Goal: Answer question/provide support: Share knowledge or assist other users

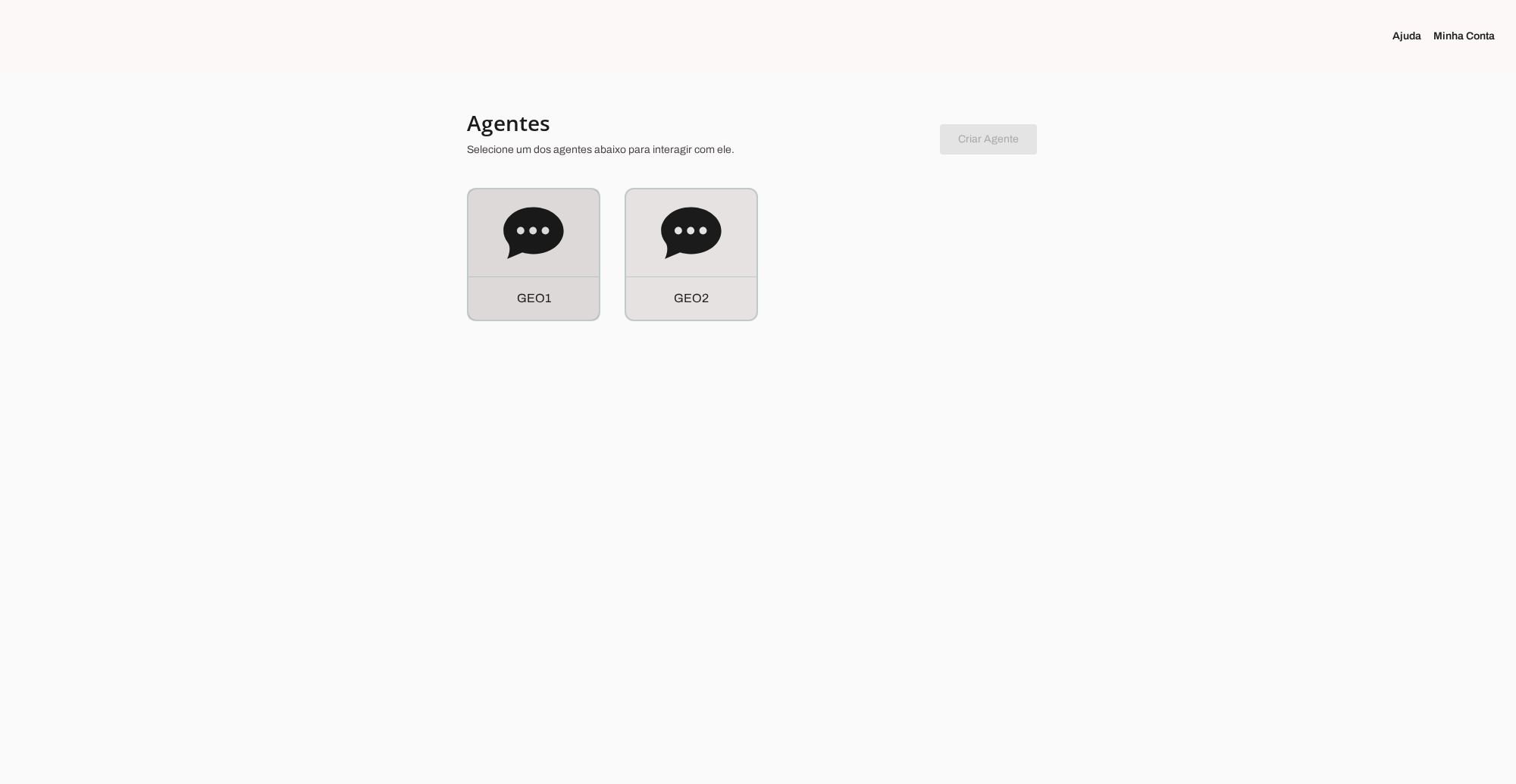
click at [532, 222] on icon at bounding box center [533, 233] width 60 height 52
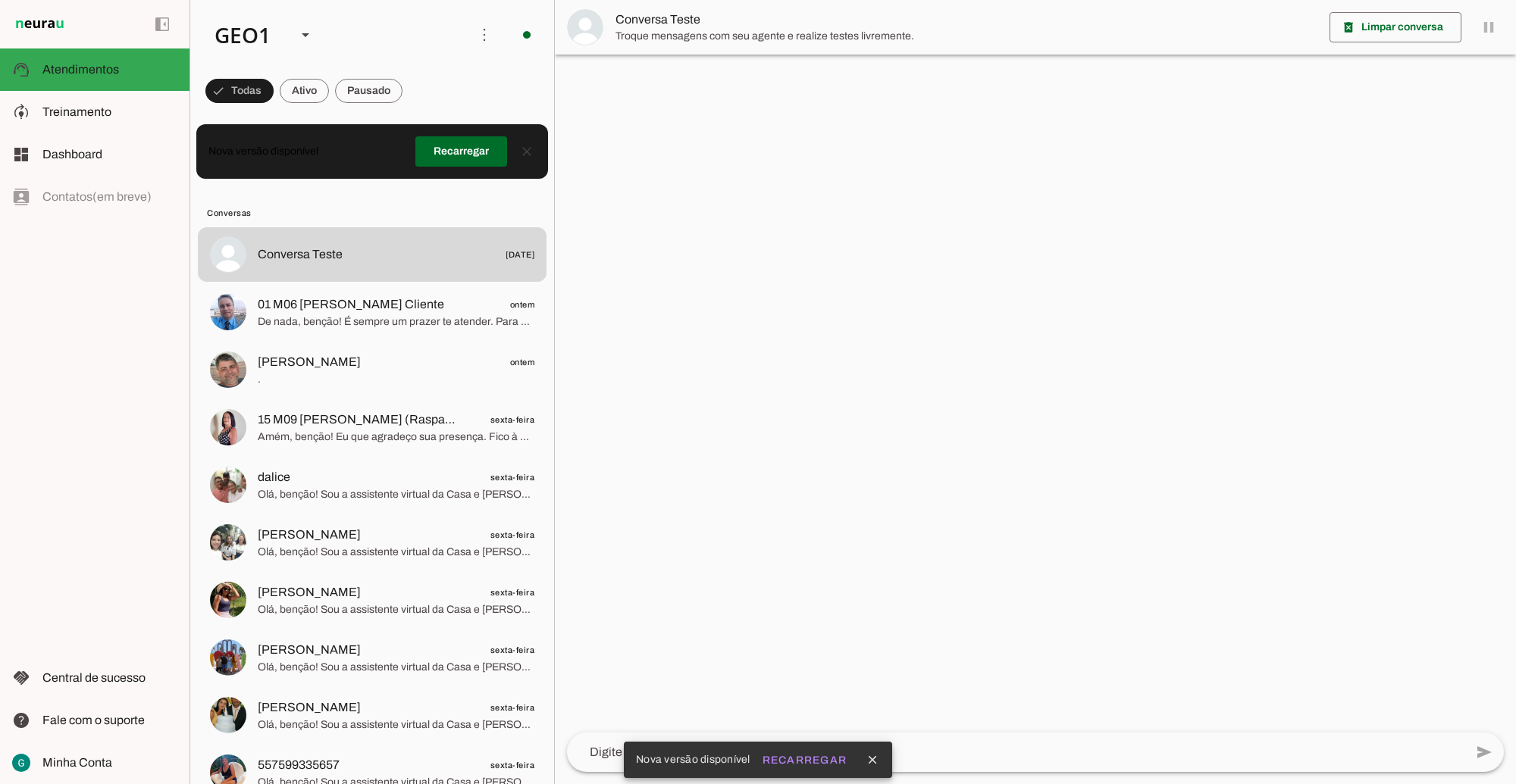
click at [957, 456] on div at bounding box center [1036, 392] width 961 height 784
click at [872, 763] on icon "close" at bounding box center [873, 760] width 14 height 14
click at [1029, 661] on div at bounding box center [1036, 392] width 961 height 784
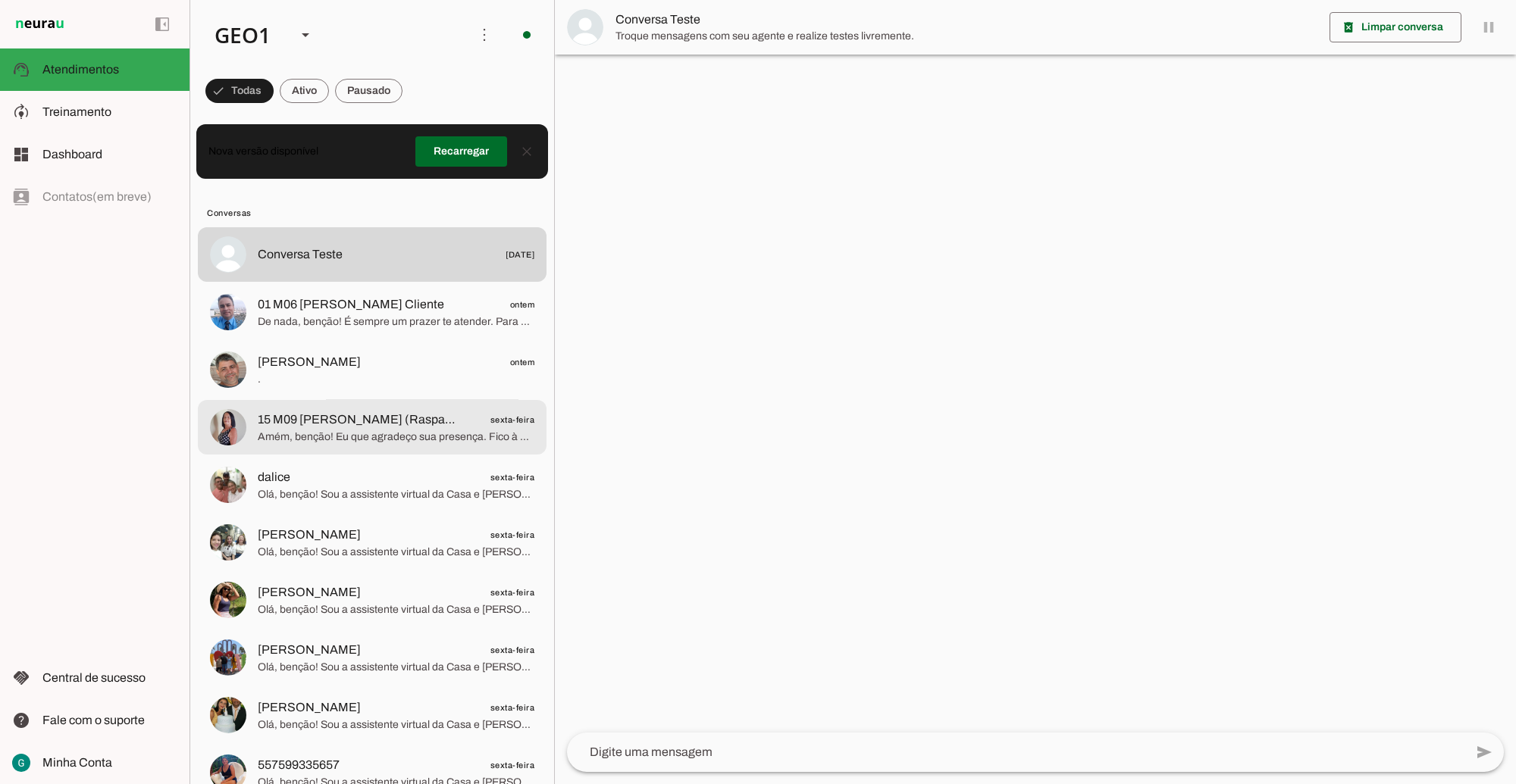
click at [423, 418] on span "15 M09 [PERSON_NAME] (Raspador) Viz de [PERSON_NAME]" at bounding box center [357, 420] width 199 height 18
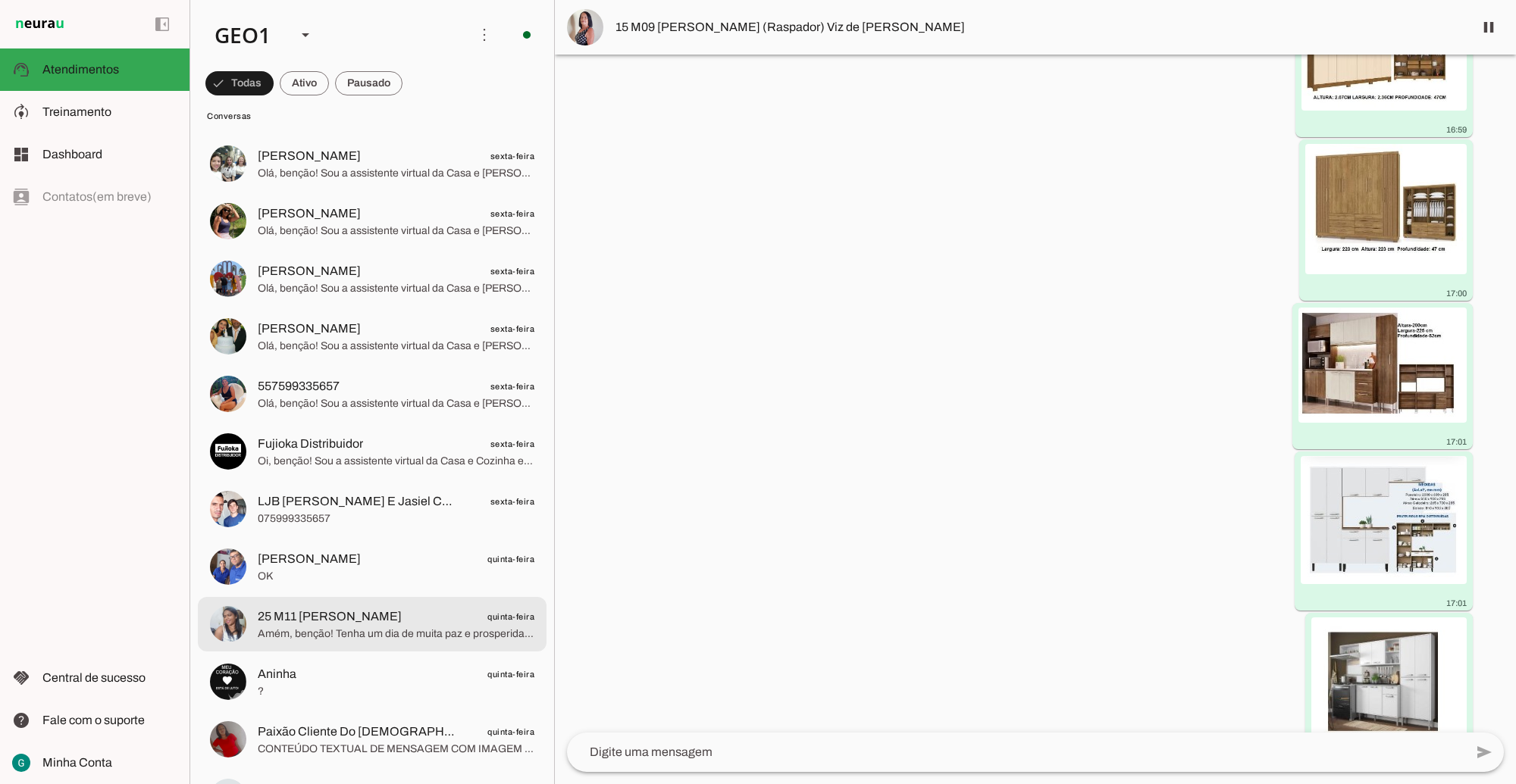
scroll to position [569, 0]
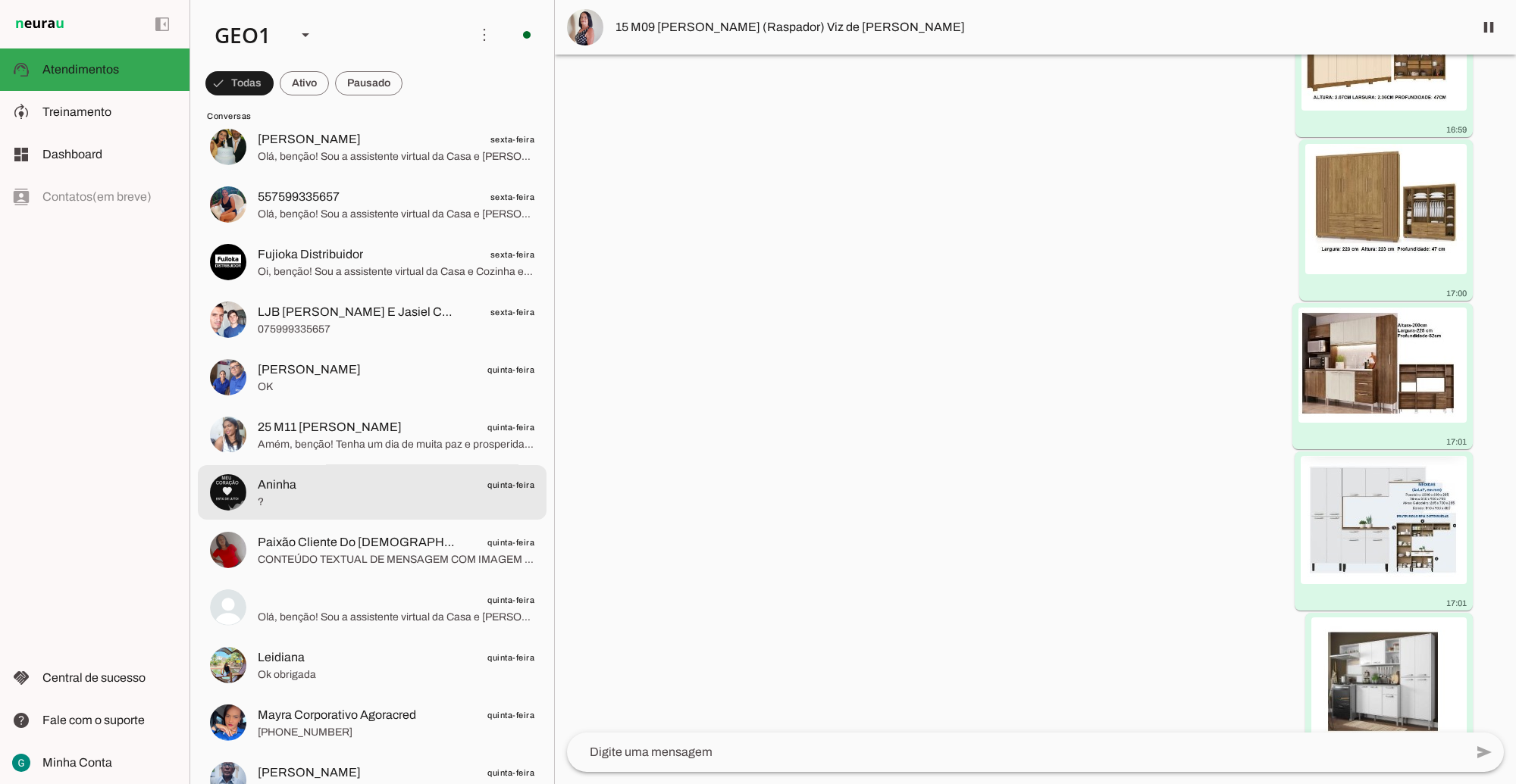
click at [249, 516] on md-item "Aninha quinta-feira ?" at bounding box center [372, 492] width 349 height 55
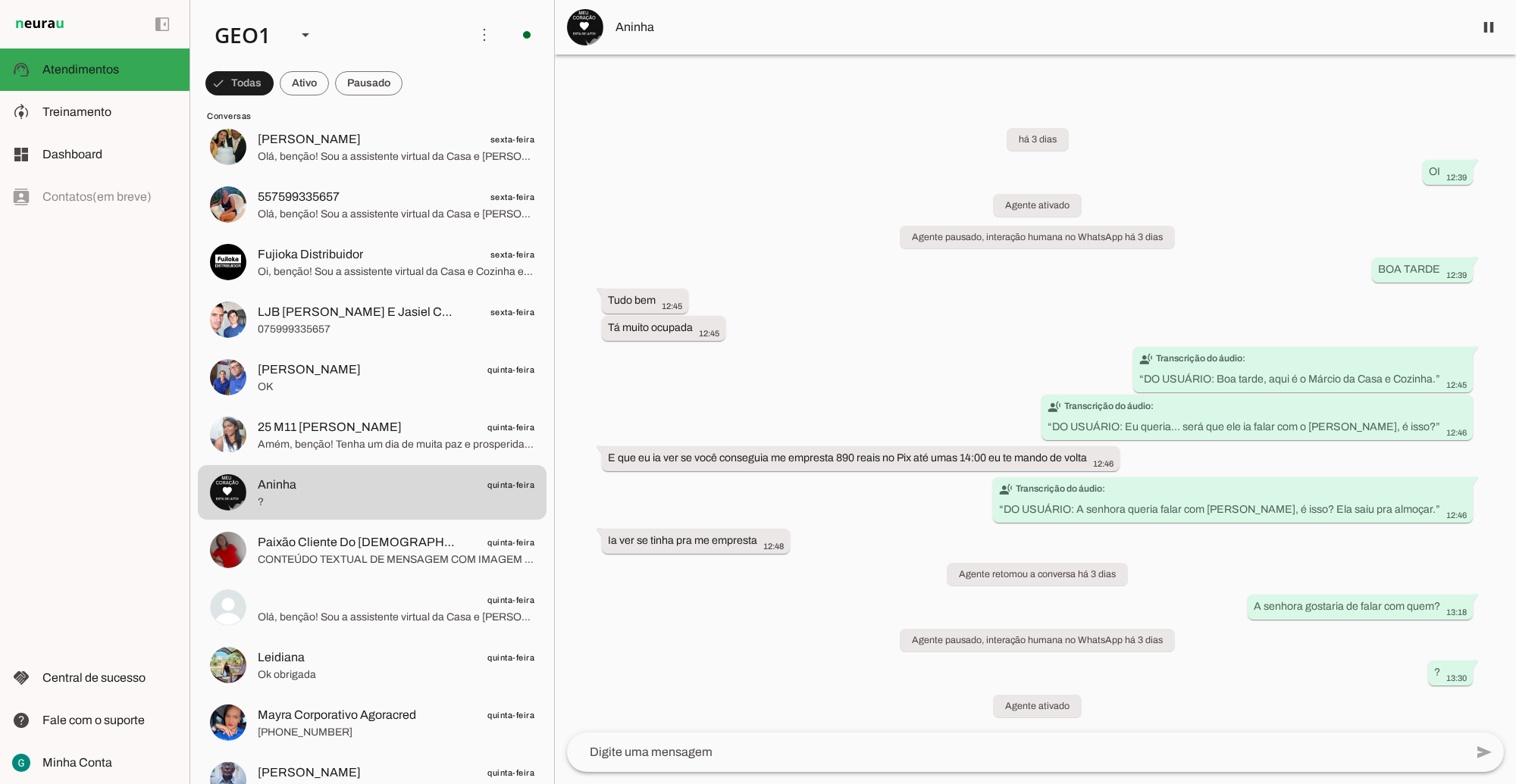
click at [873, 592] on div "há 3 dias OI 12:39 Agente ativado Agente pausado, interação humana no WhatsApp …" at bounding box center [1036, 413] width 961 height 638
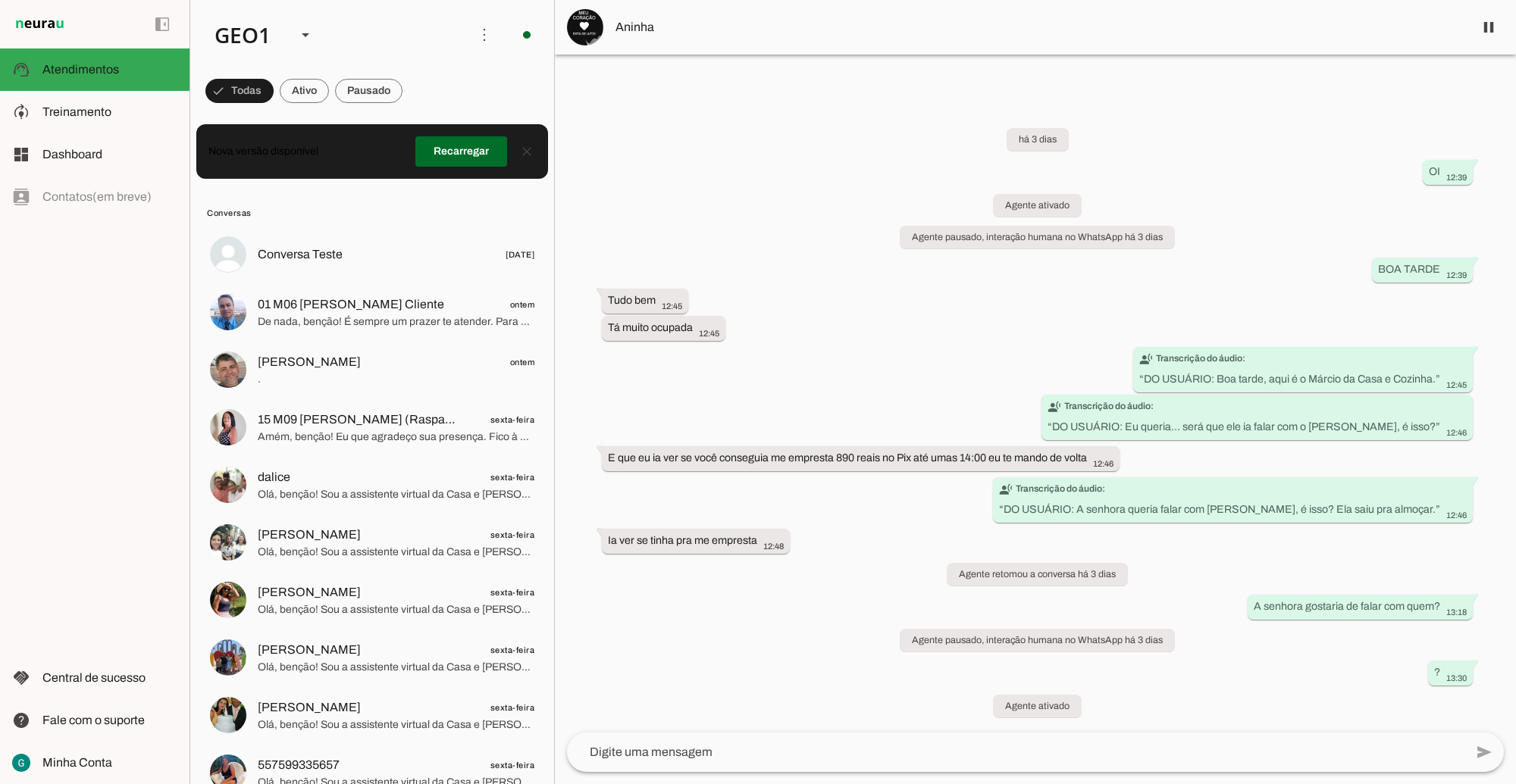
click at [729, 562] on div "há 3 dias OI 12:39 Agente ativado Agente pausado, interação humana no WhatsApp …" at bounding box center [1036, 413] width 961 height 638
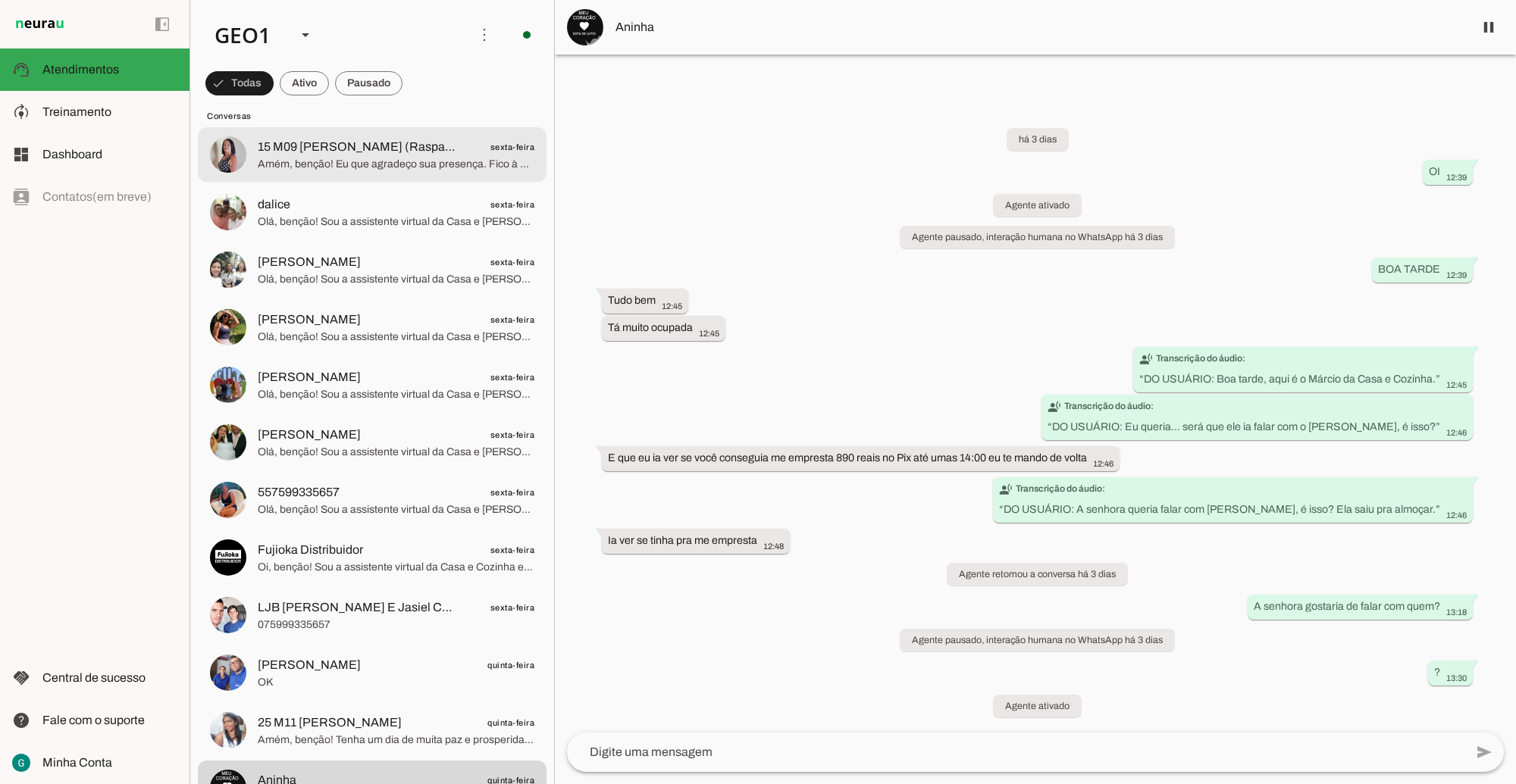
scroll to position [284, 0]
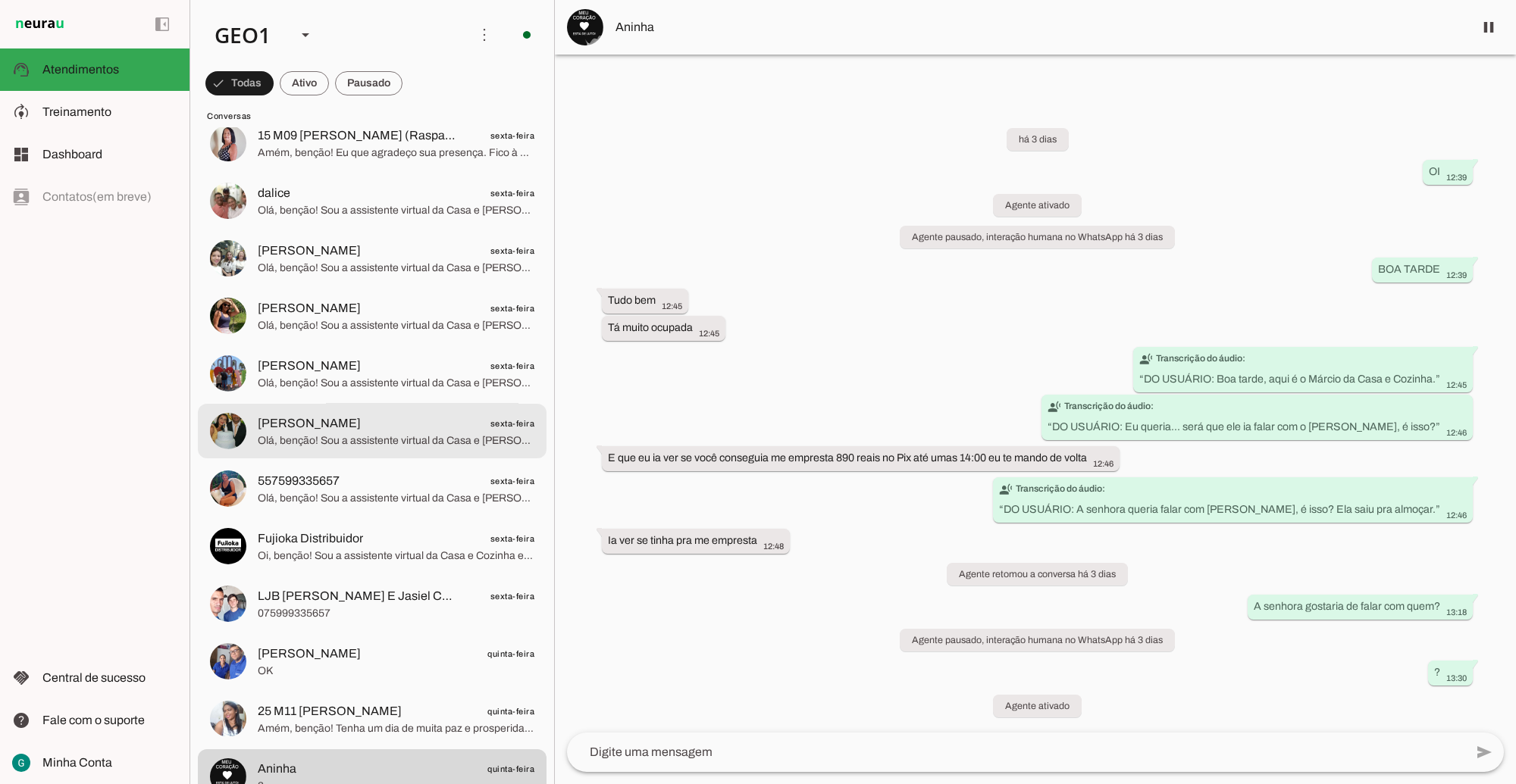
click at [312, 437] on span "Olá, benção! Sou a assistente virtual da Casa e [PERSON_NAME] e estou aqui para…" at bounding box center [395, 440] width 276 height 15
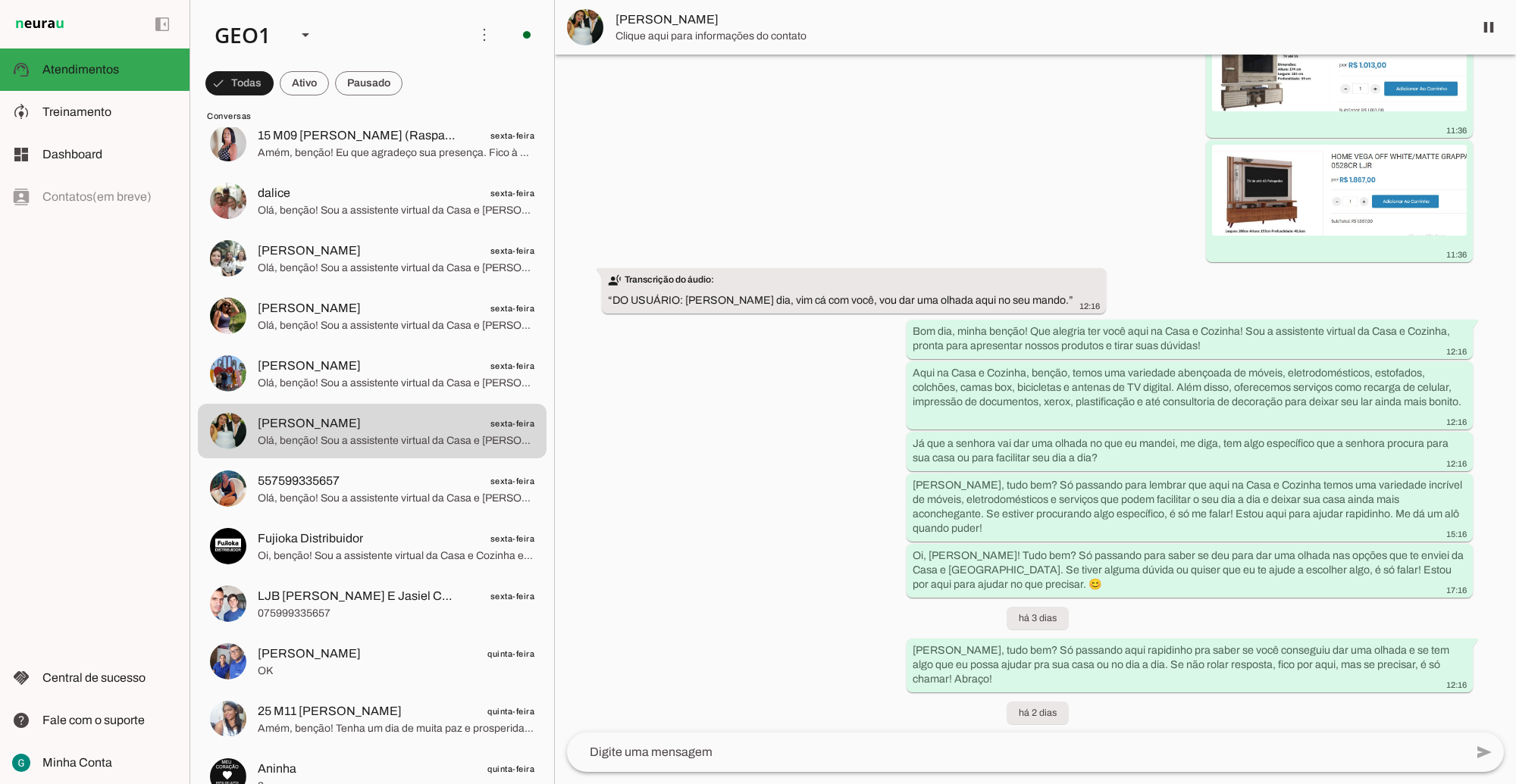
scroll to position [578, 0]
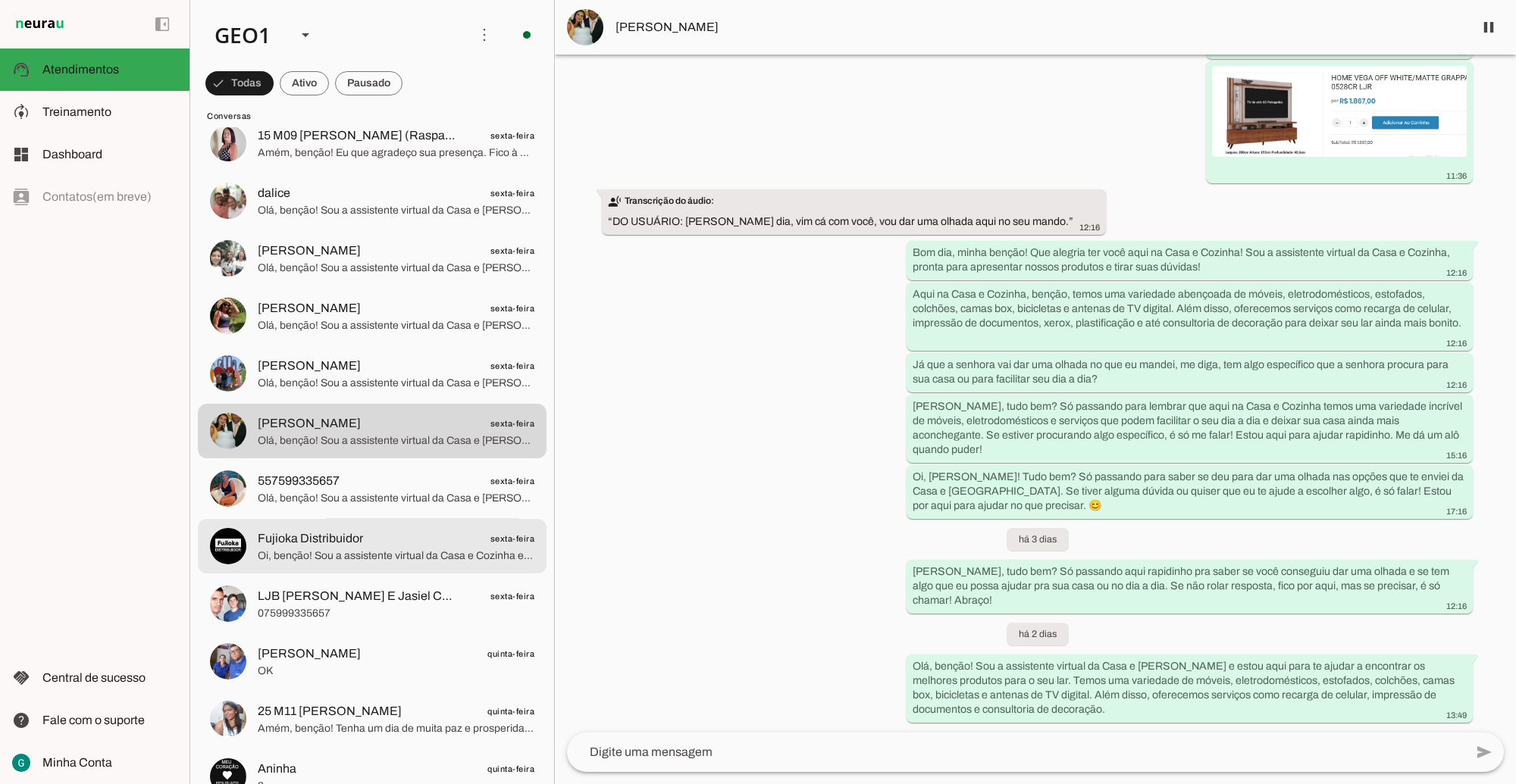
click at [347, 548] on span "Oi, benção! Sou a assistente virtual da Casa e Cozinha e estou aqui para te apr…" at bounding box center [395, 556] width 276 height 15
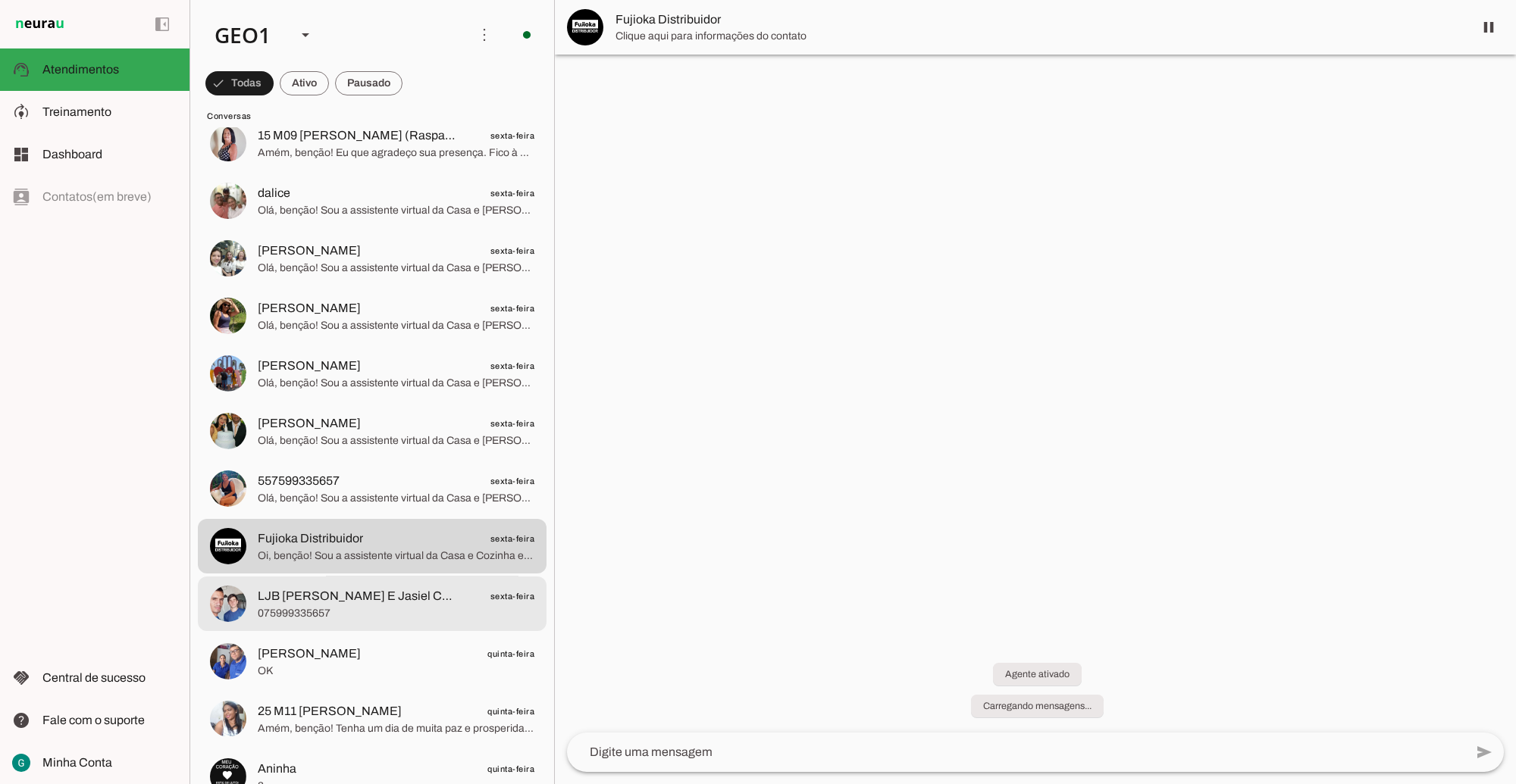
click at [373, 596] on span "LJB [PERSON_NAME] E Jasiel CLARO Entregas Cobrancas" at bounding box center [357, 596] width 199 height 18
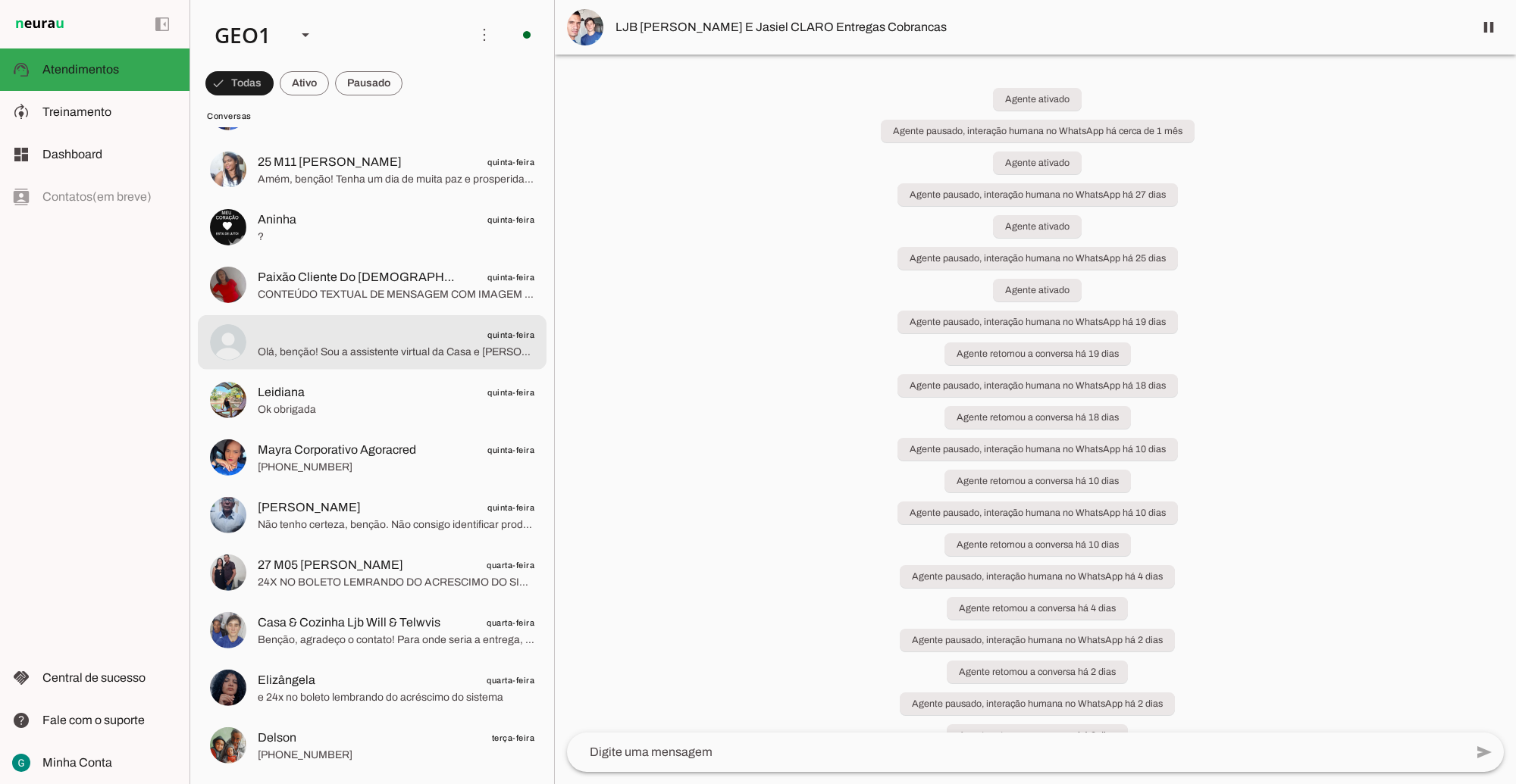
scroll to position [947, 0]
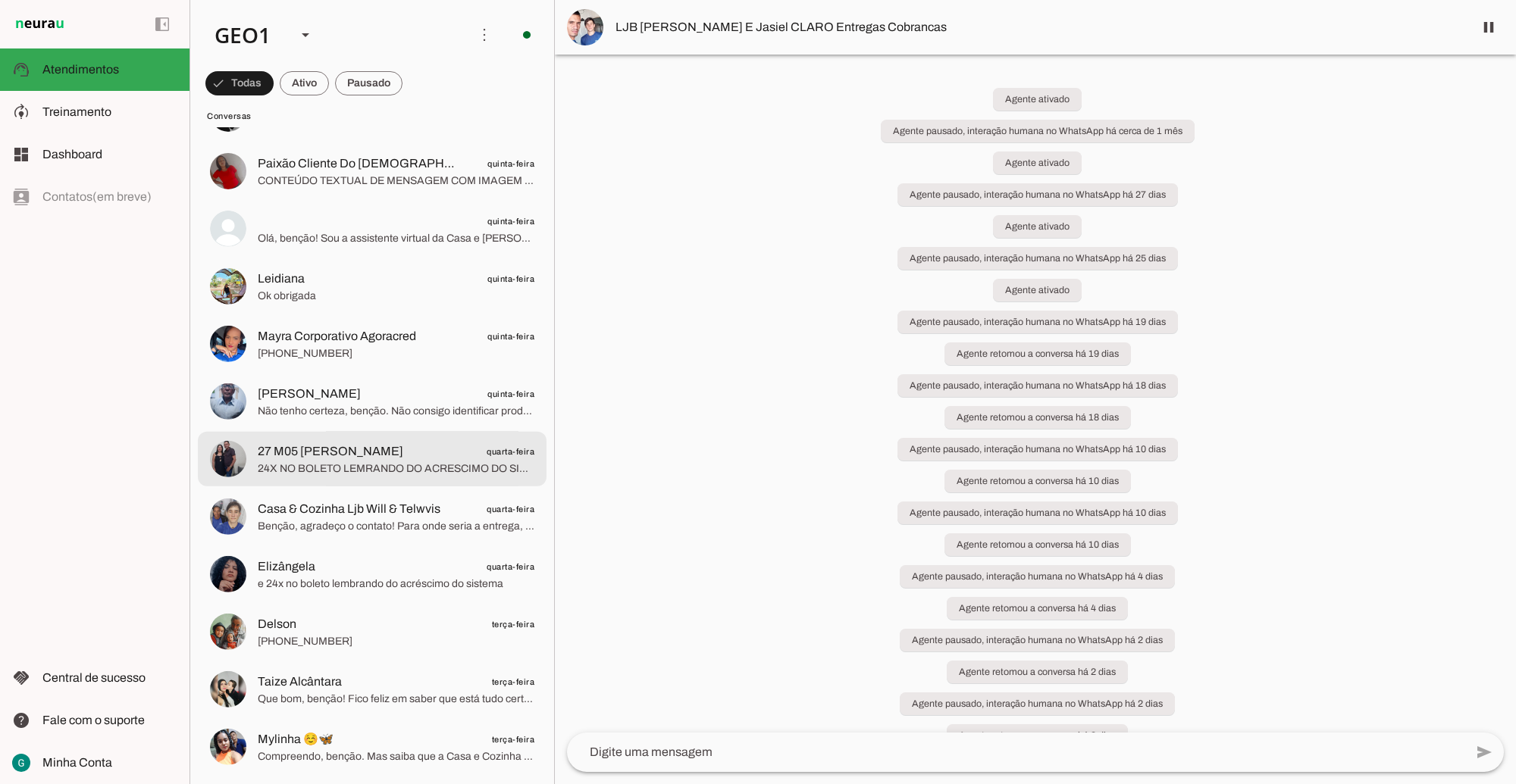
click at [349, 461] on span "24X NO BOLETO LEMRANDO DO ACRESCIMO DO SISTEMA" at bounding box center [395, 468] width 276 height 15
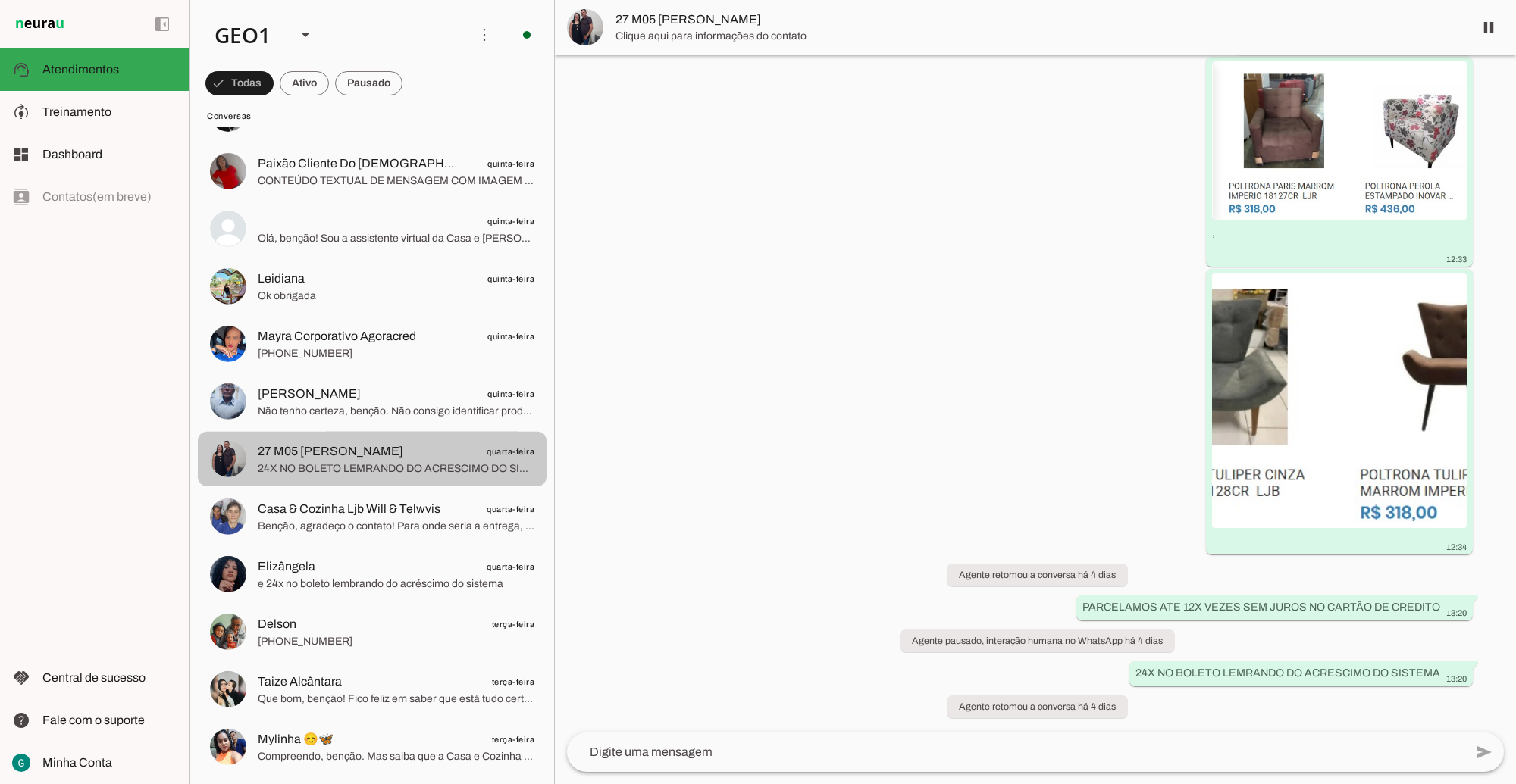
scroll to position [1150, 0]
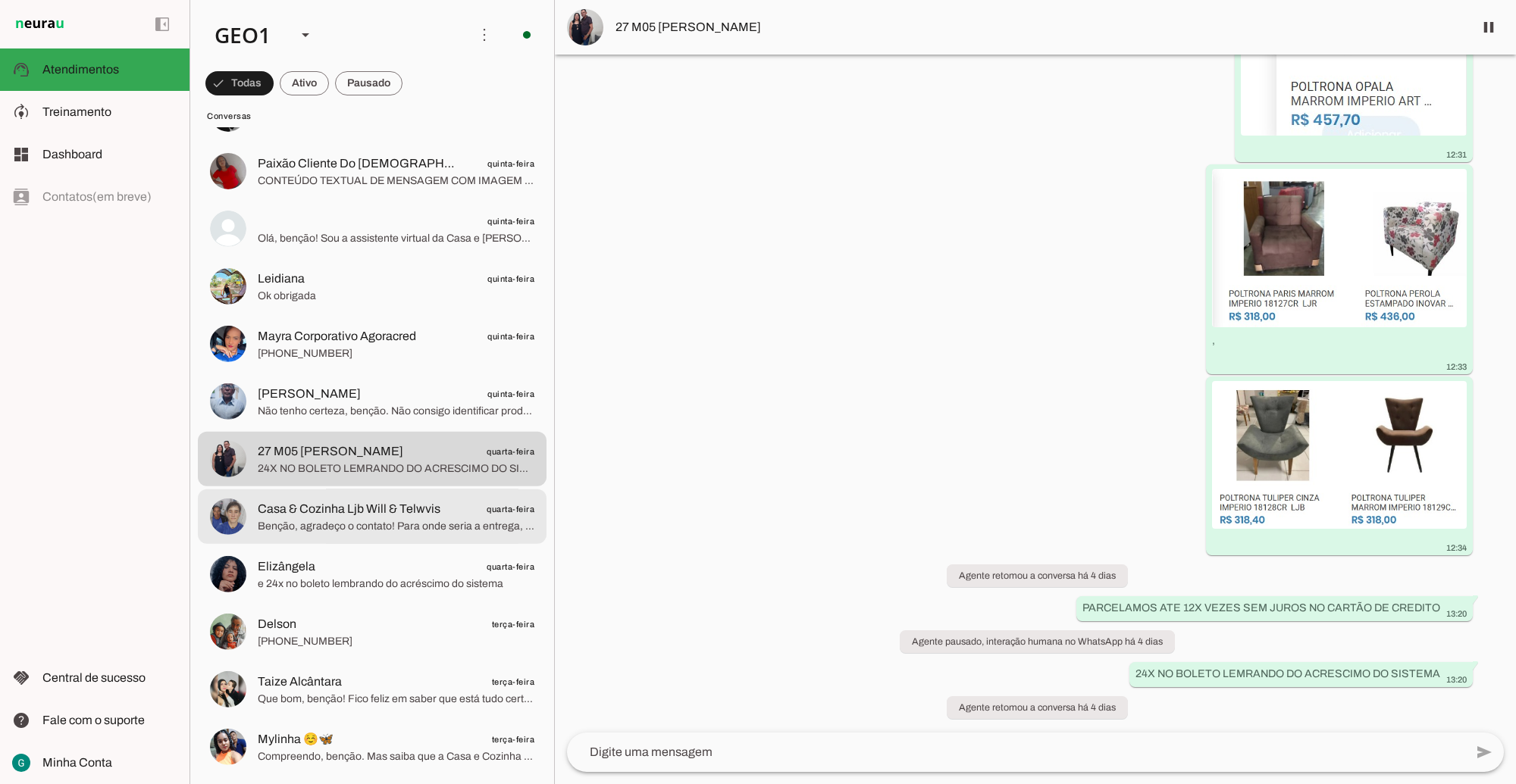
click at [331, 502] on span "Casa & Cozinha Ljb Will & Telwvis" at bounding box center [349, 509] width 183 height 18
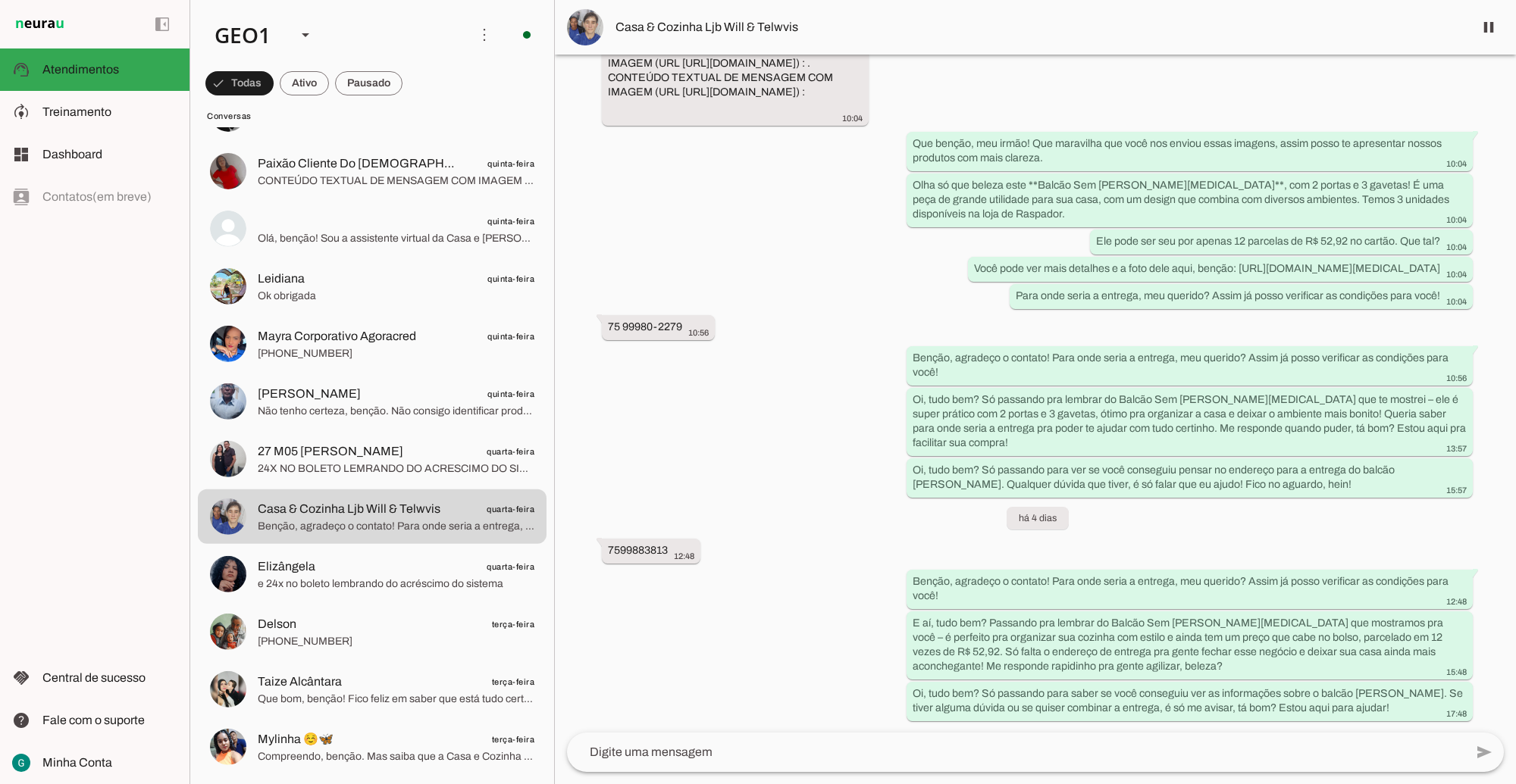
scroll to position [1798, 0]
click at [289, 571] on span "Elizângela" at bounding box center [286, 567] width 58 height 18
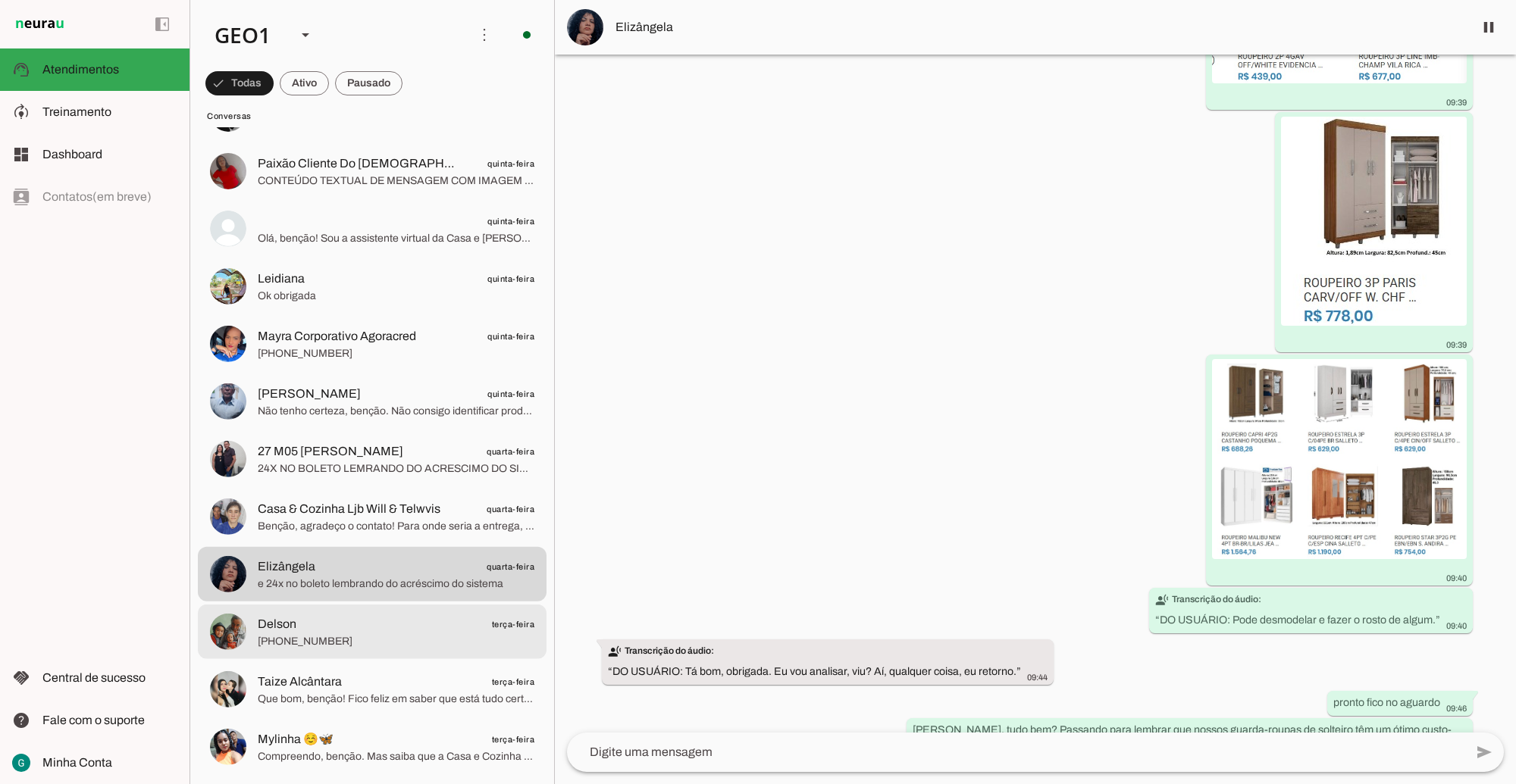
scroll to position [1232, 0]
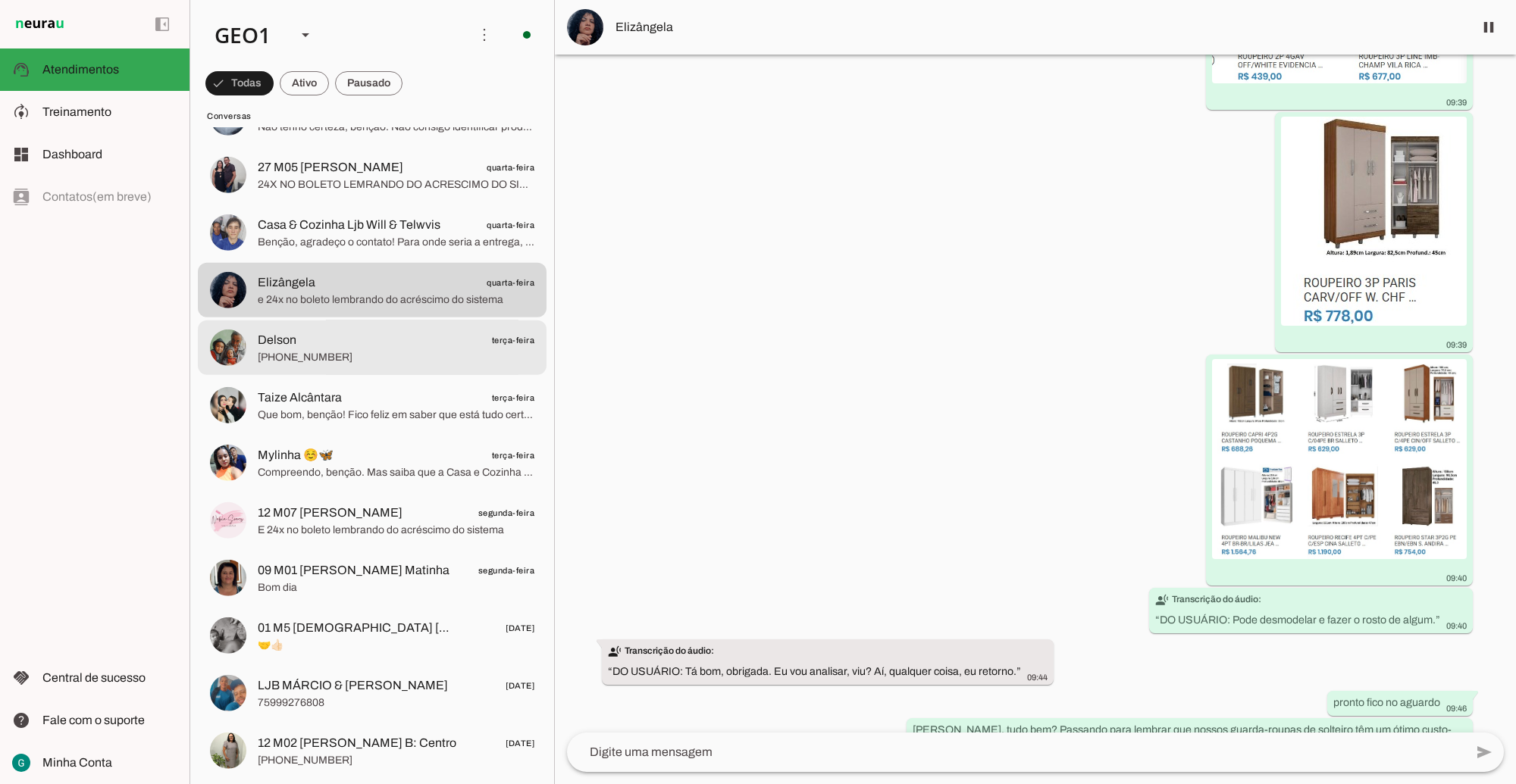
click at [297, 338] on span "Delson terça-feira" at bounding box center [395, 339] width 276 height 19
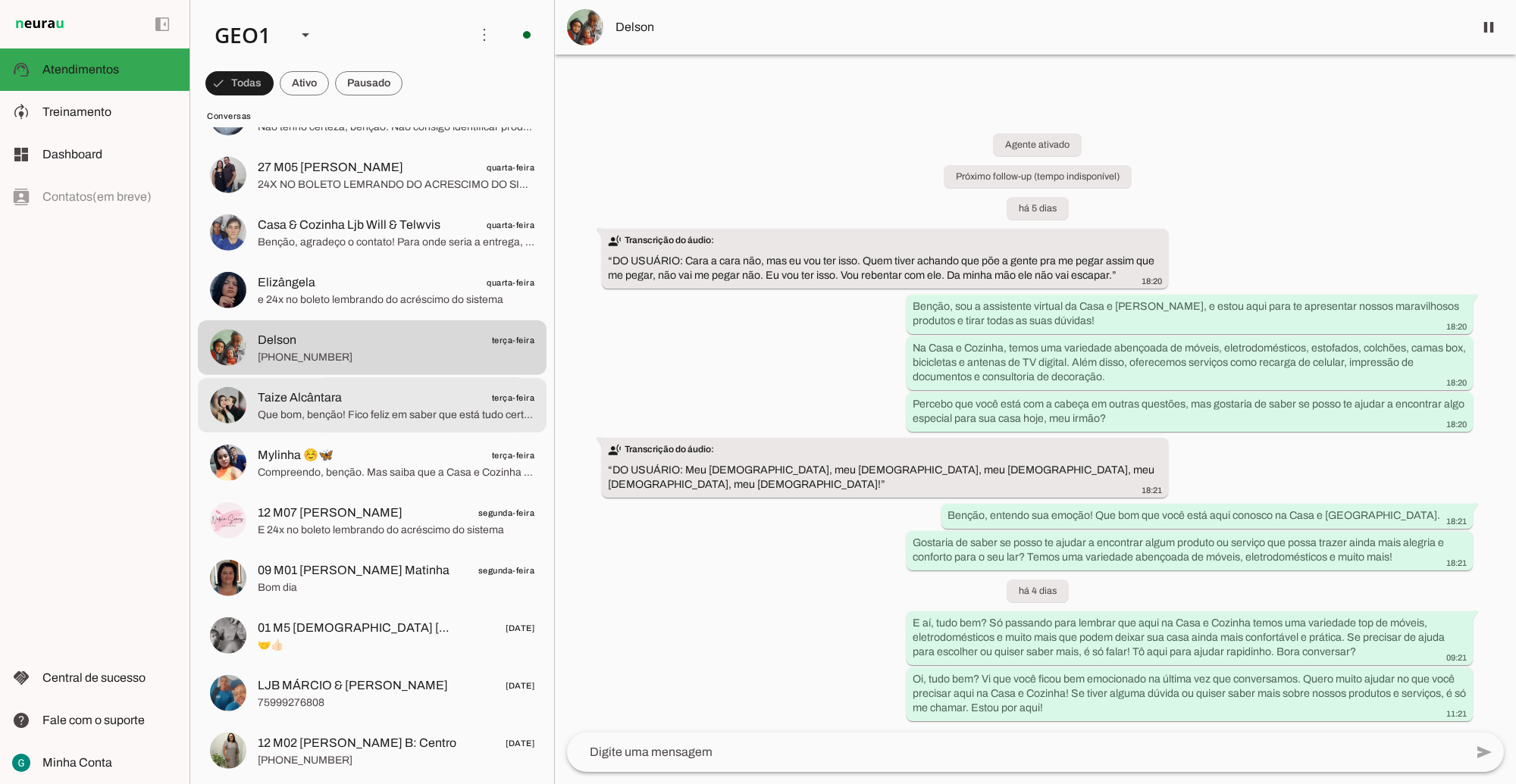
click at [359, 421] on span "Que bom, benção! Fico feliz em saber que está tudo certo. Lembrando que na Casa…" at bounding box center [395, 415] width 276 height 15
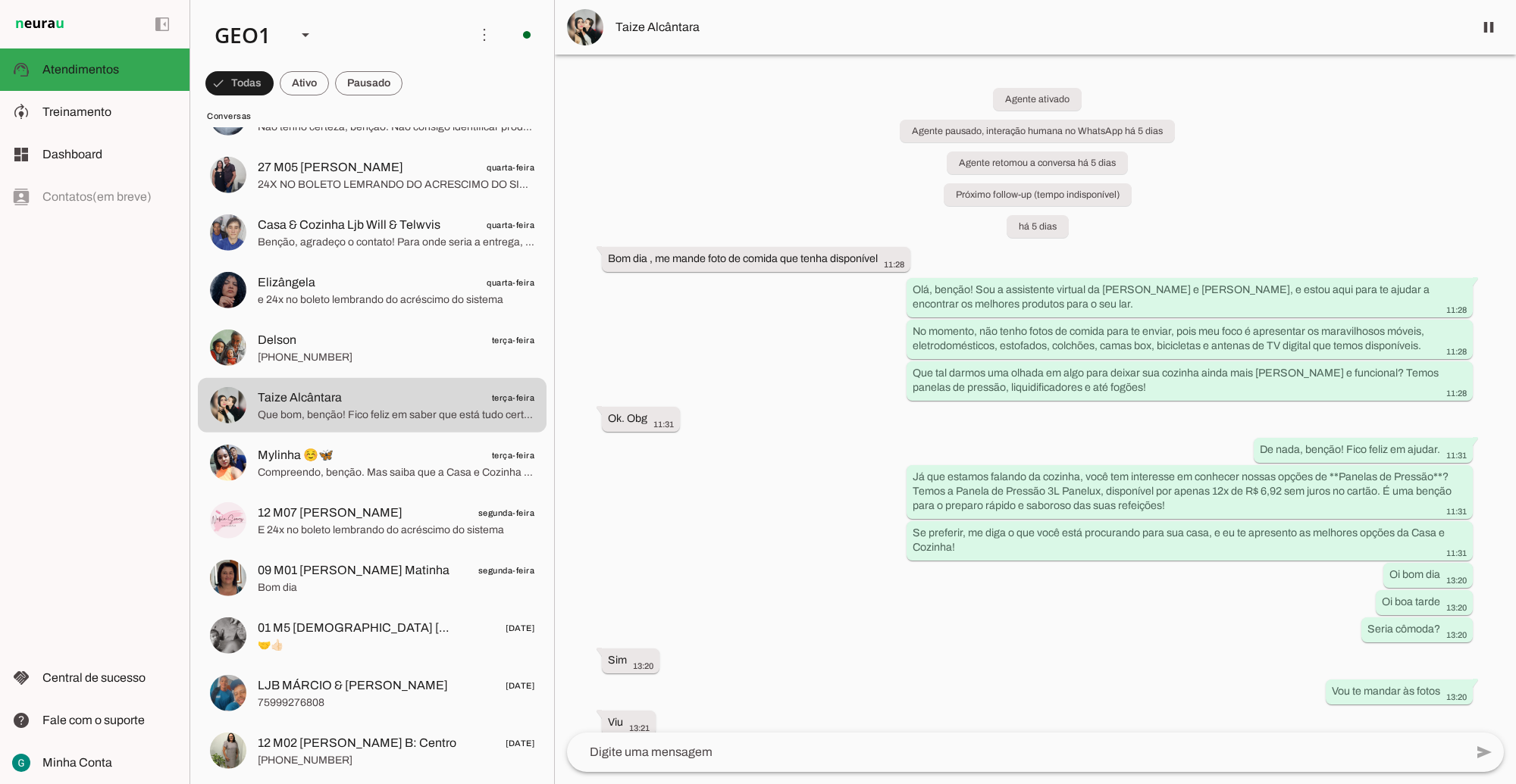
click at [792, 421] on div "Agente ativado Agente pausado, interação humana no WhatsApp há 5 dias Agente re…" at bounding box center [1036, 394] width 961 height 678
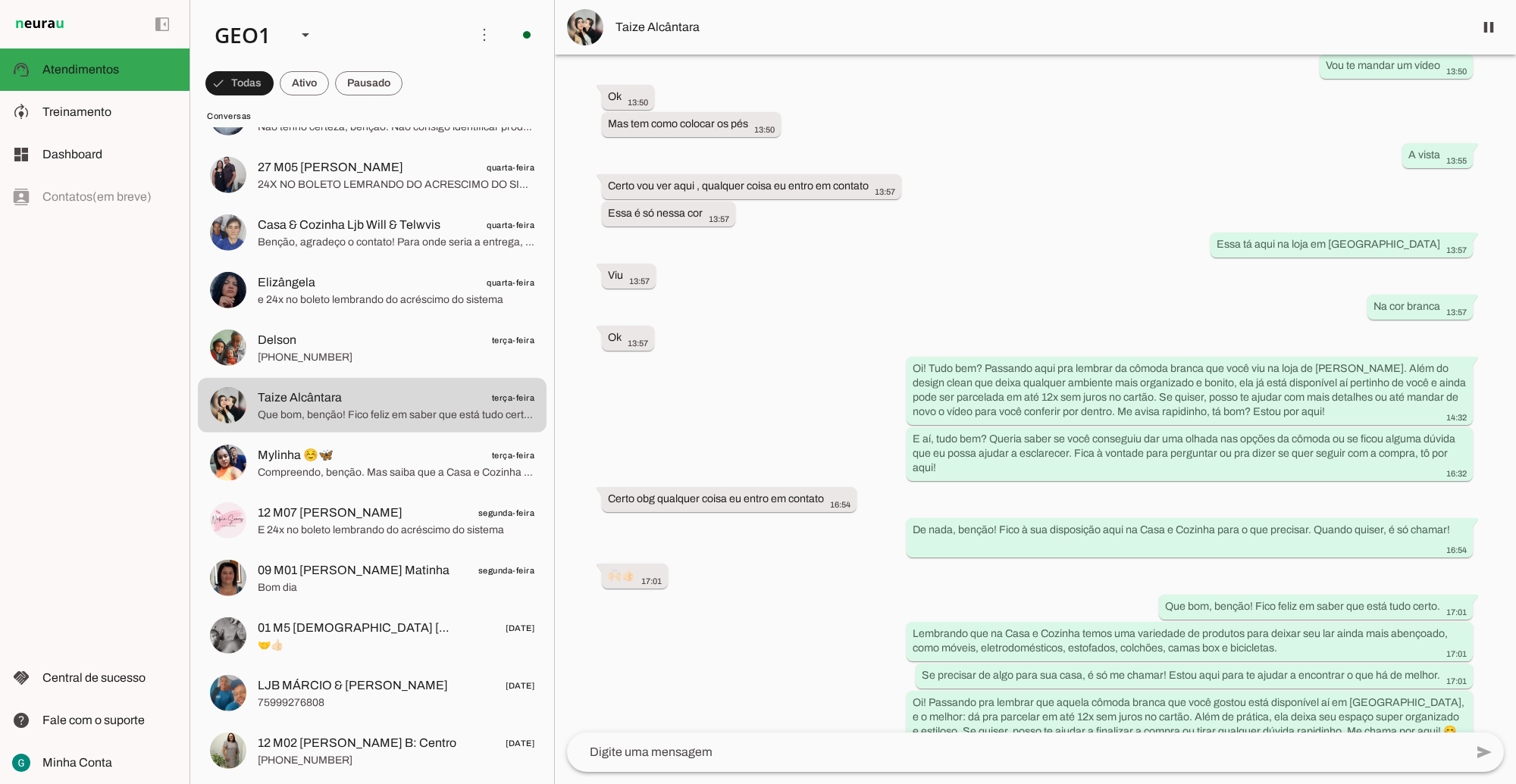
scroll to position [4079, 0]
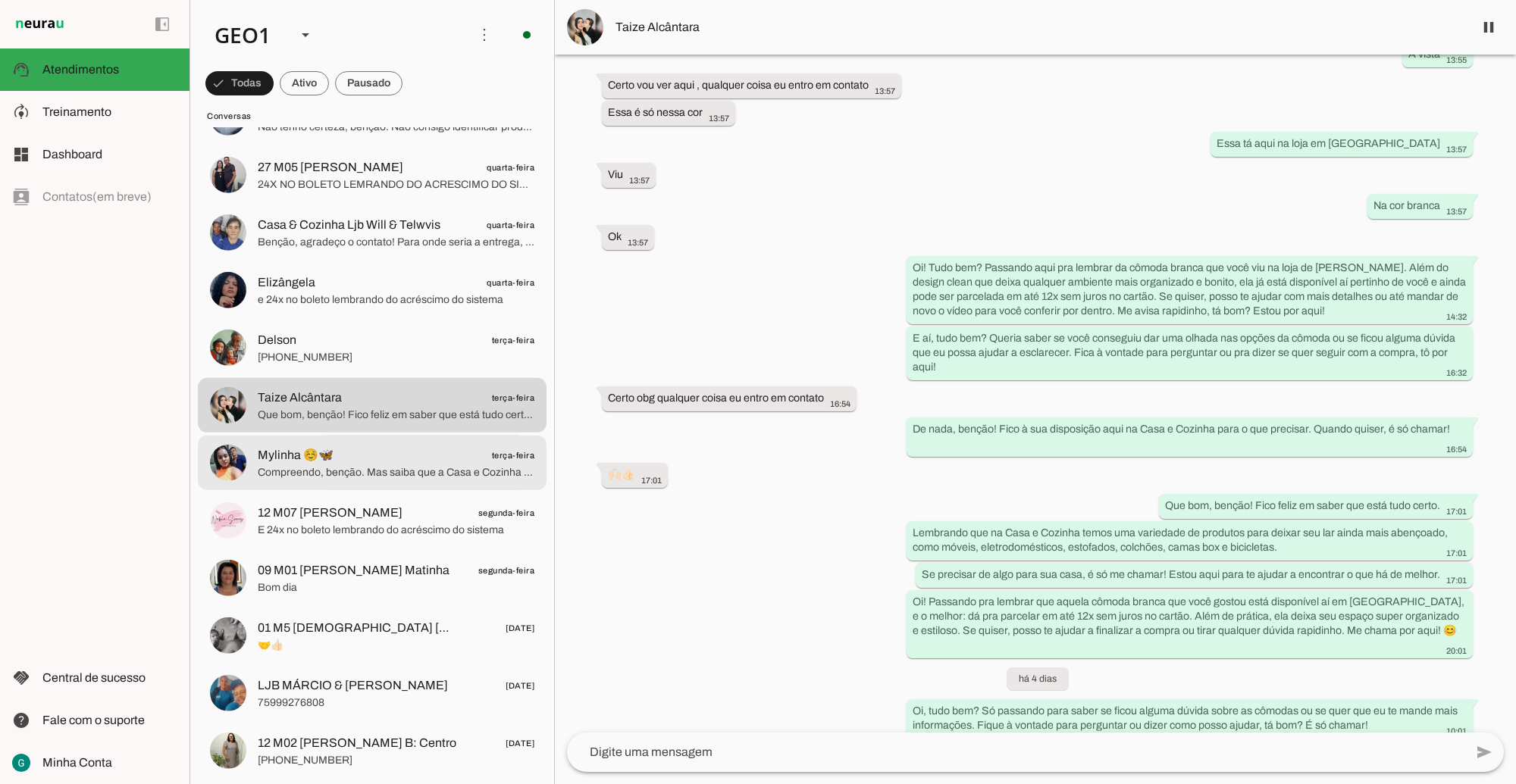
click at [393, 483] on md-item "Mylinha ☺️🦋 terça-feira Compreendo, benção. Mas saiba que a Casa e Cozinha está…" at bounding box center [372, 463] width 349 height 55
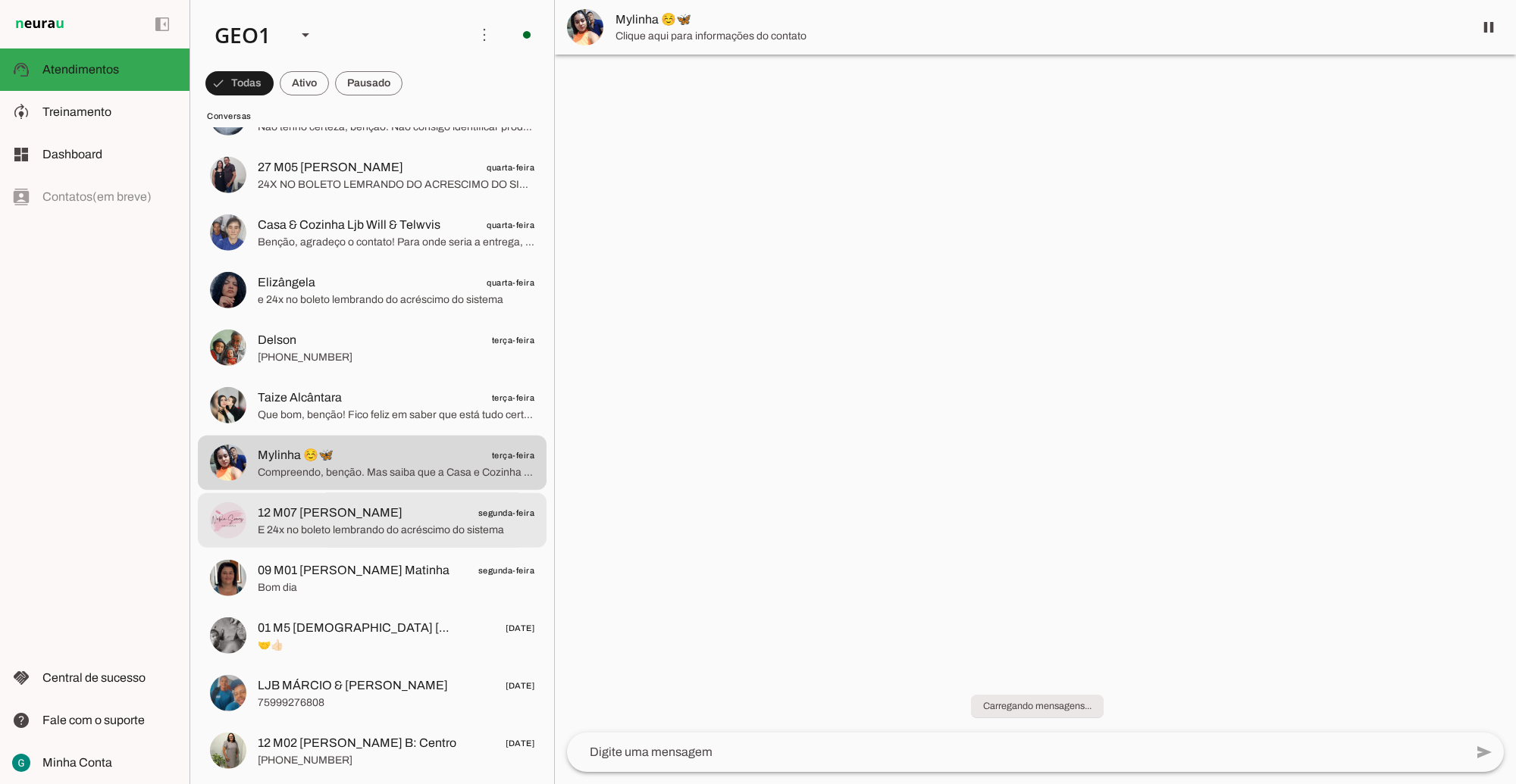
click at [455, 531] on span "E 24x no boleto lembrando do acréscimo do sistema" at bounding box center [395, 530] width 276 height 15
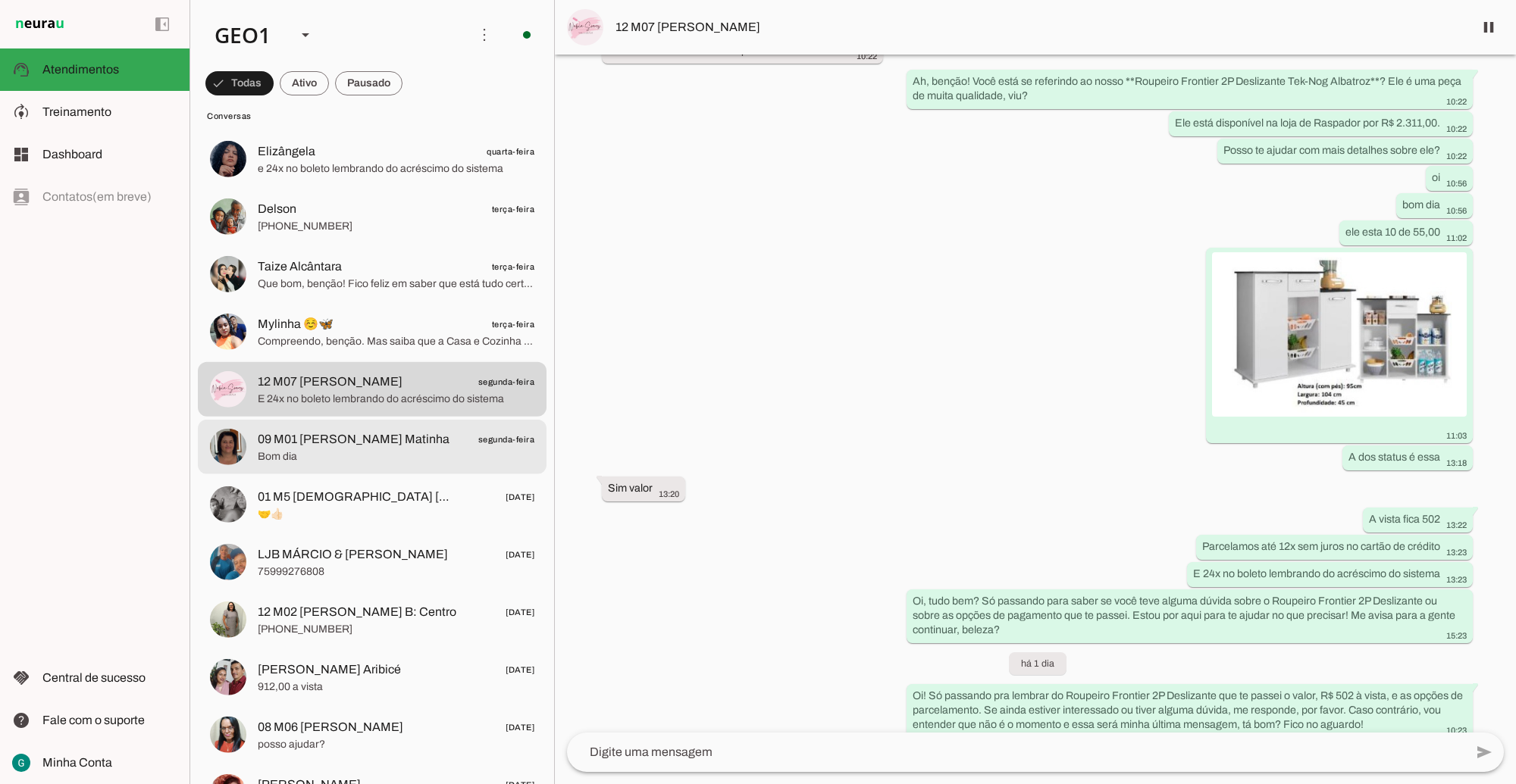
scroll to position [1610, 0]
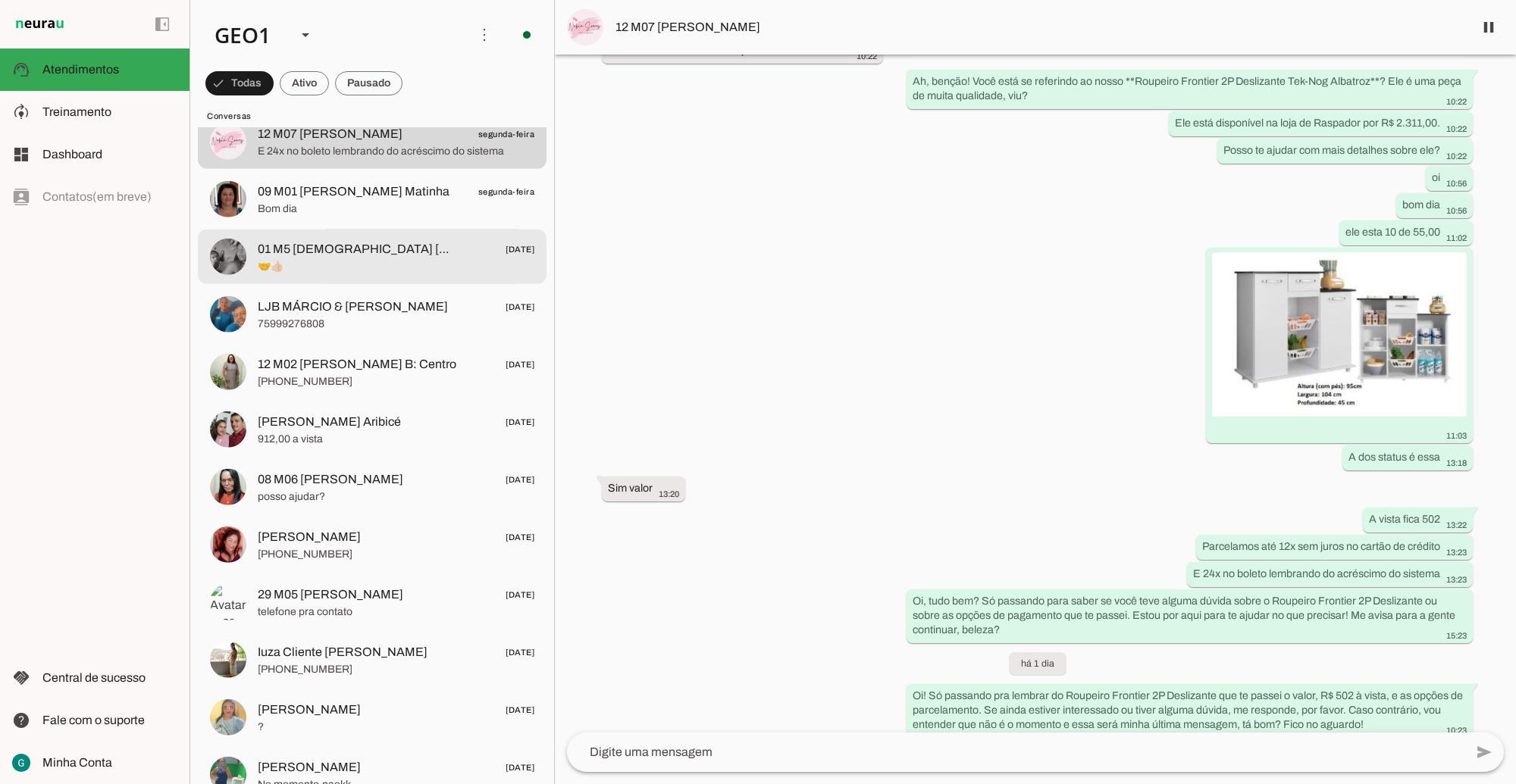
click at [332, 247] on span "01 M5 [DEMOGRAPHIC_DATA] [DEMOGRAPHIC_DATA]" at bounding box center [357, 250] width 199 height 18
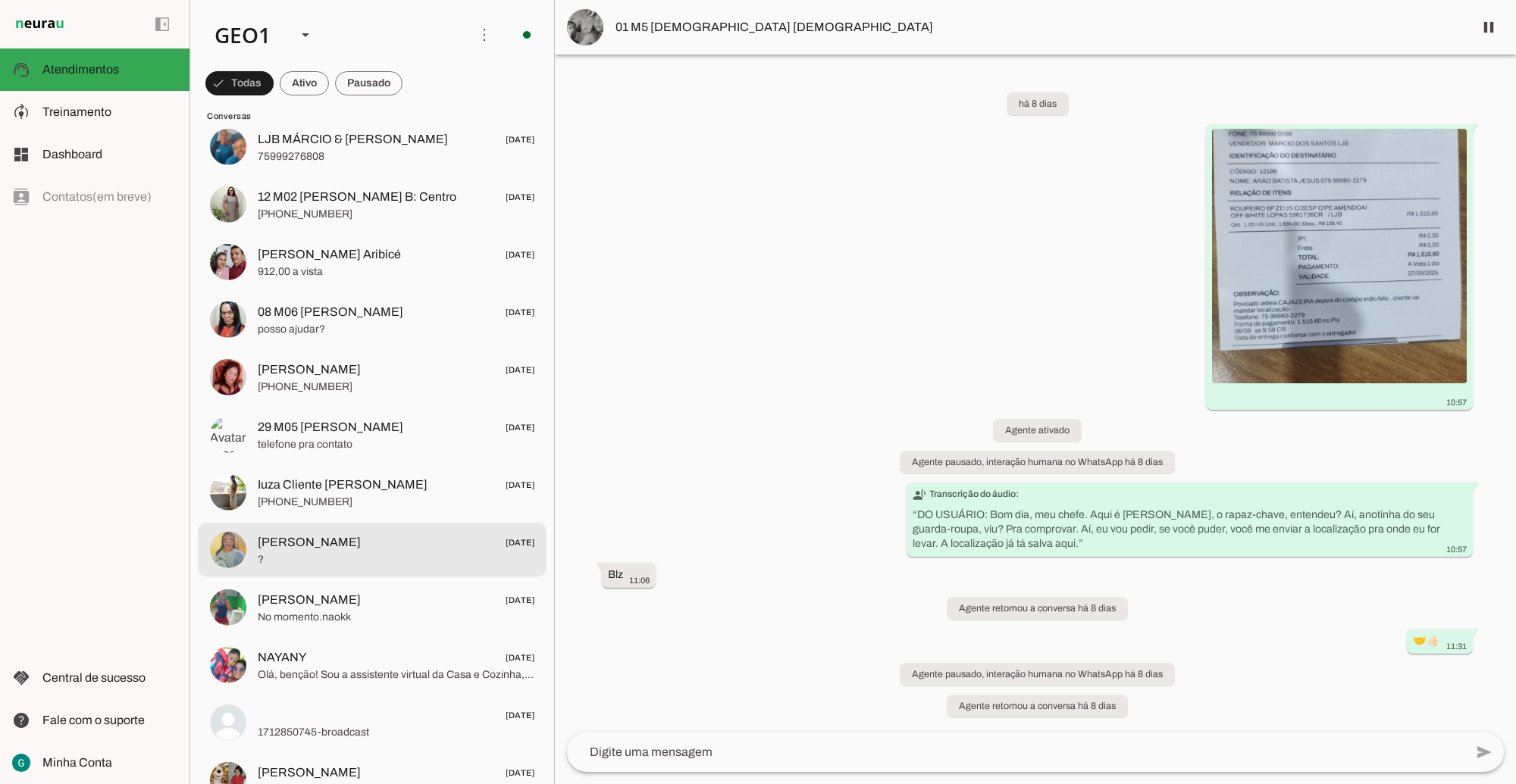
scroll to position [1799, 0]
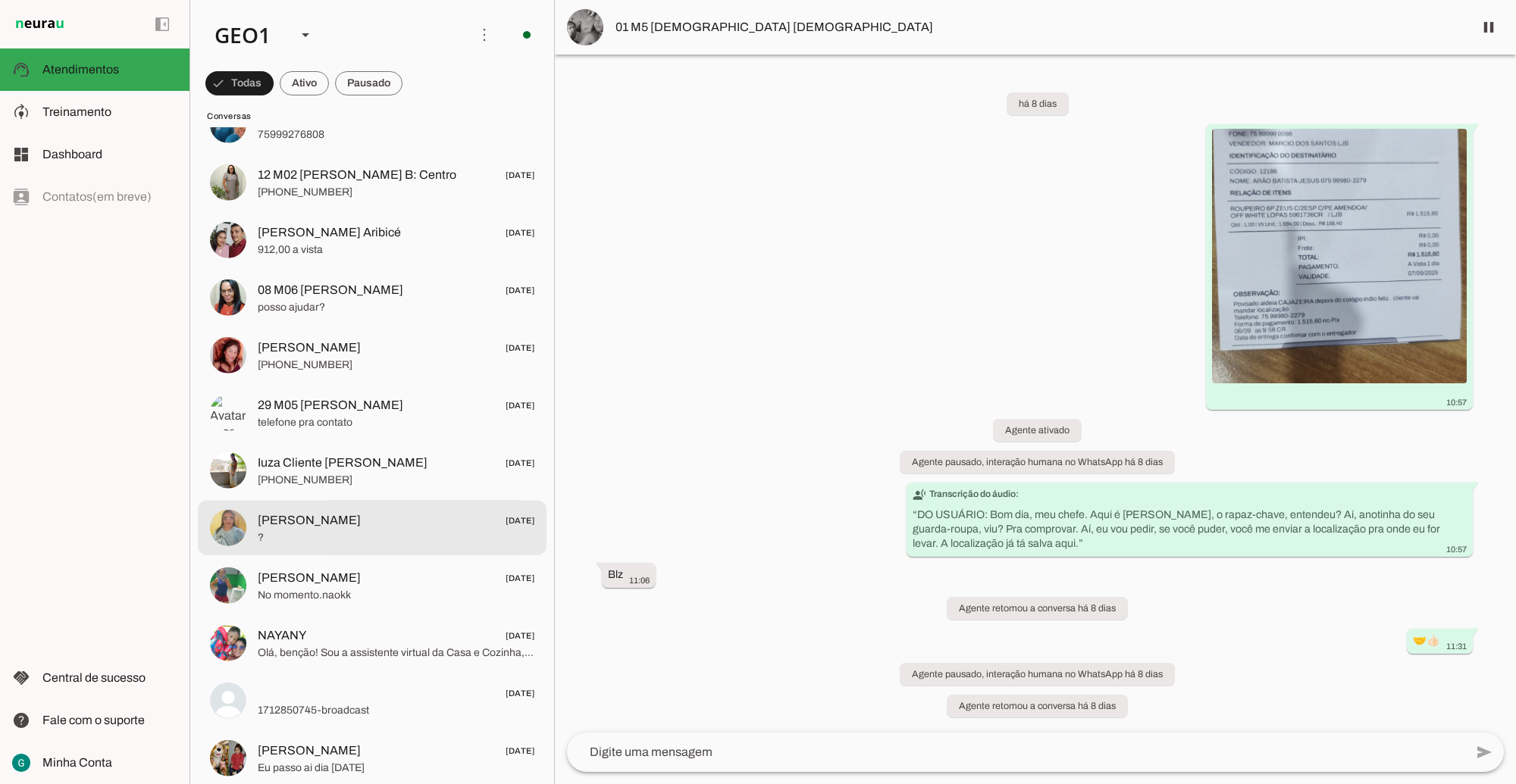
click at [377, 547] on md-item "[PERSON_NAME] [DATE] ?" at bounding box center [372, 528] width 349 height 55
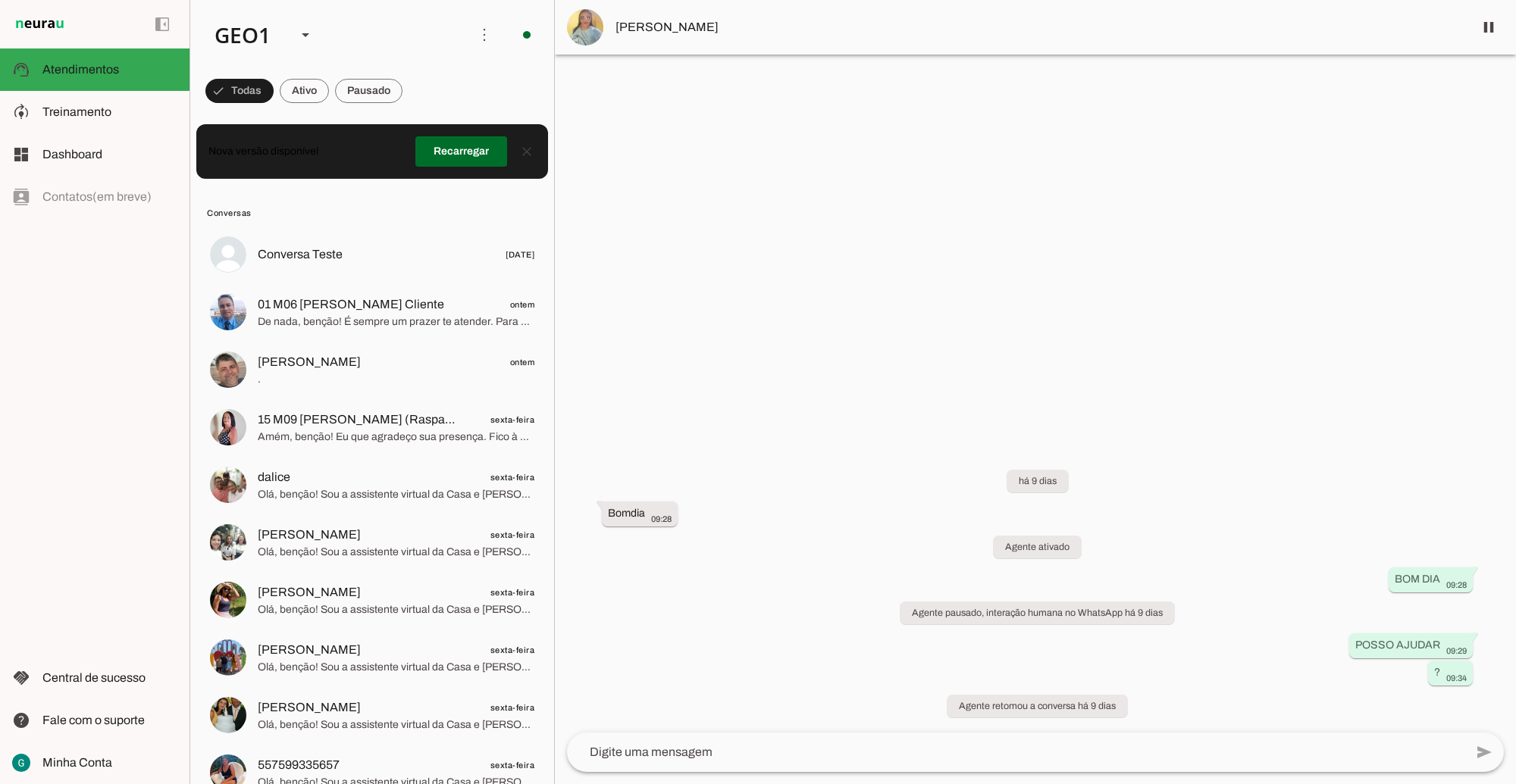
click at [1046, 425] on div at bounding box center [1036, 392] width 961 height 784
click at [37, 67] on md-item "support_agent Atendimentos Atendimentos" at bounding box center [94, 70] width 190 height 43
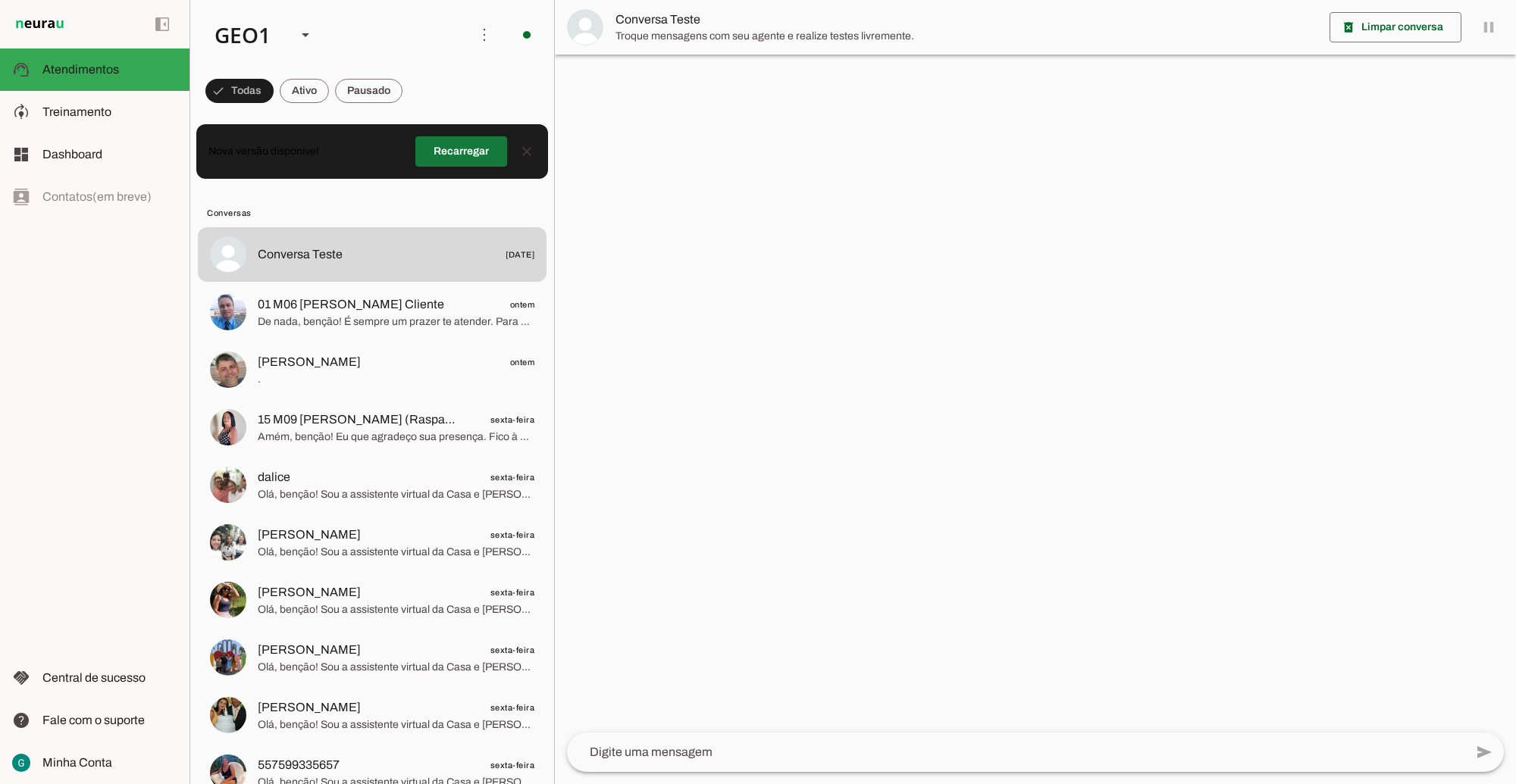
click at [419, 145] on span at bounding box center [461, 151] width 91 height 37
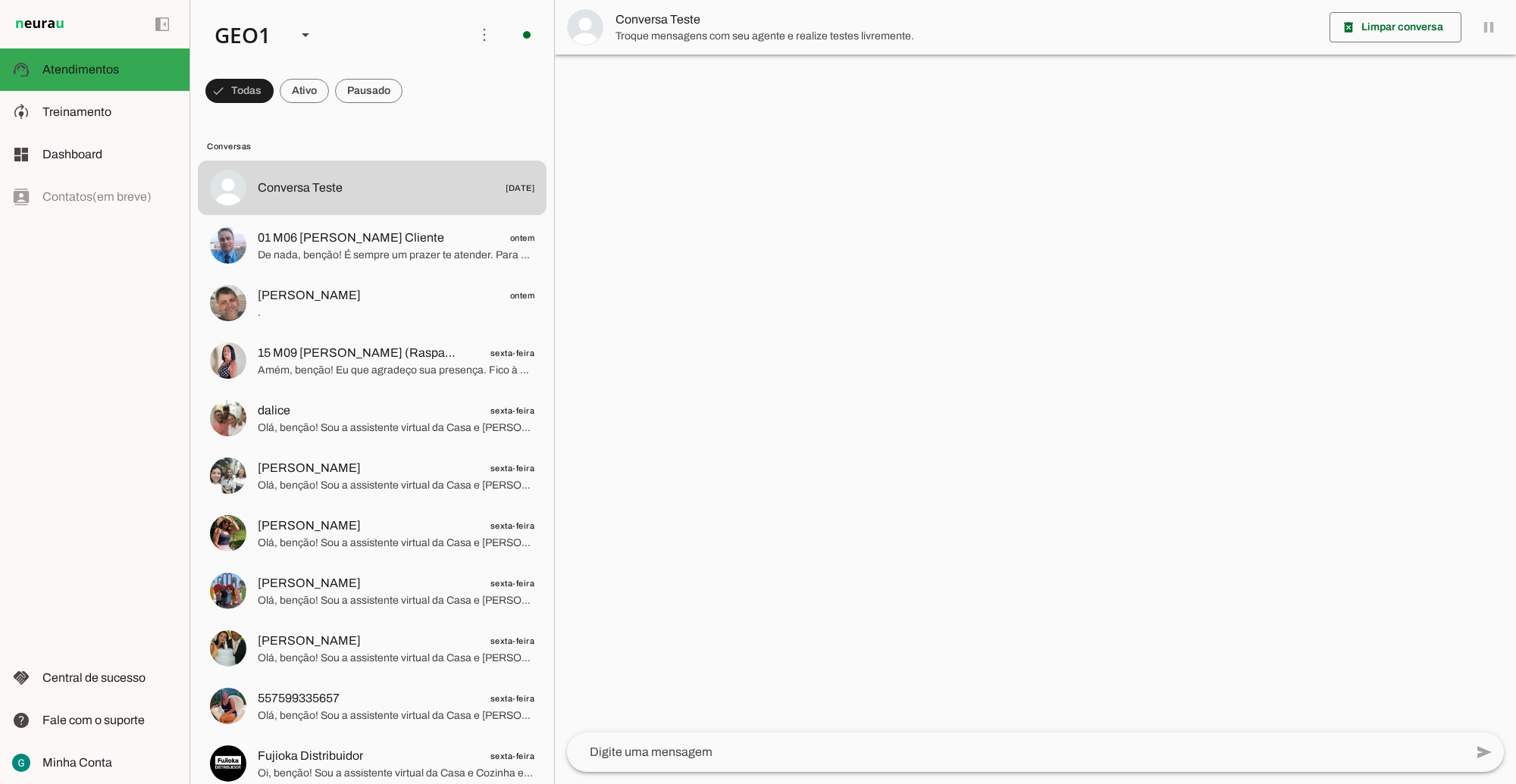
click at [1252, 244] on div at bounding box center [1036, 392] width 961 height 784
